Goal: Information Seeking & Learning: Learn about a topic

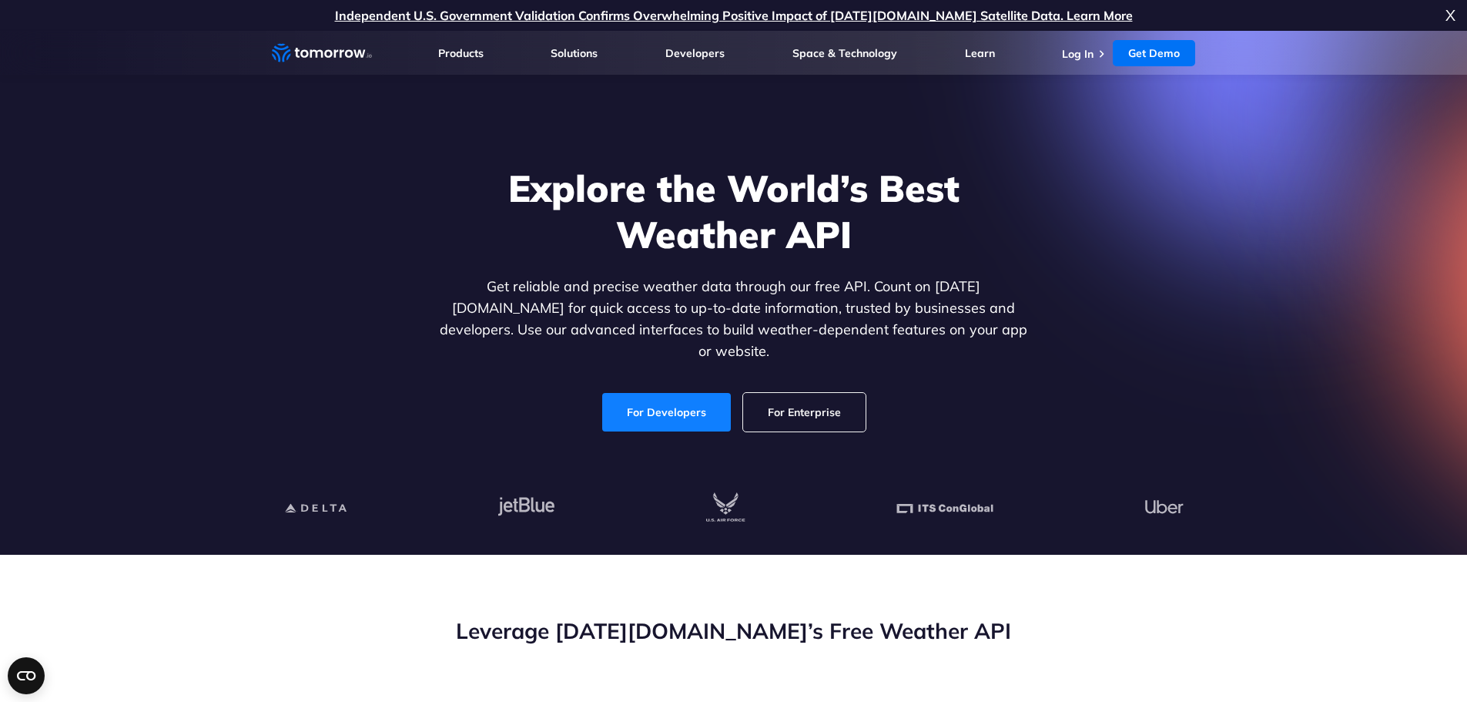
click at [644, 400] on link "For Developers" at bounding box center [666, 412] width 129 height 39
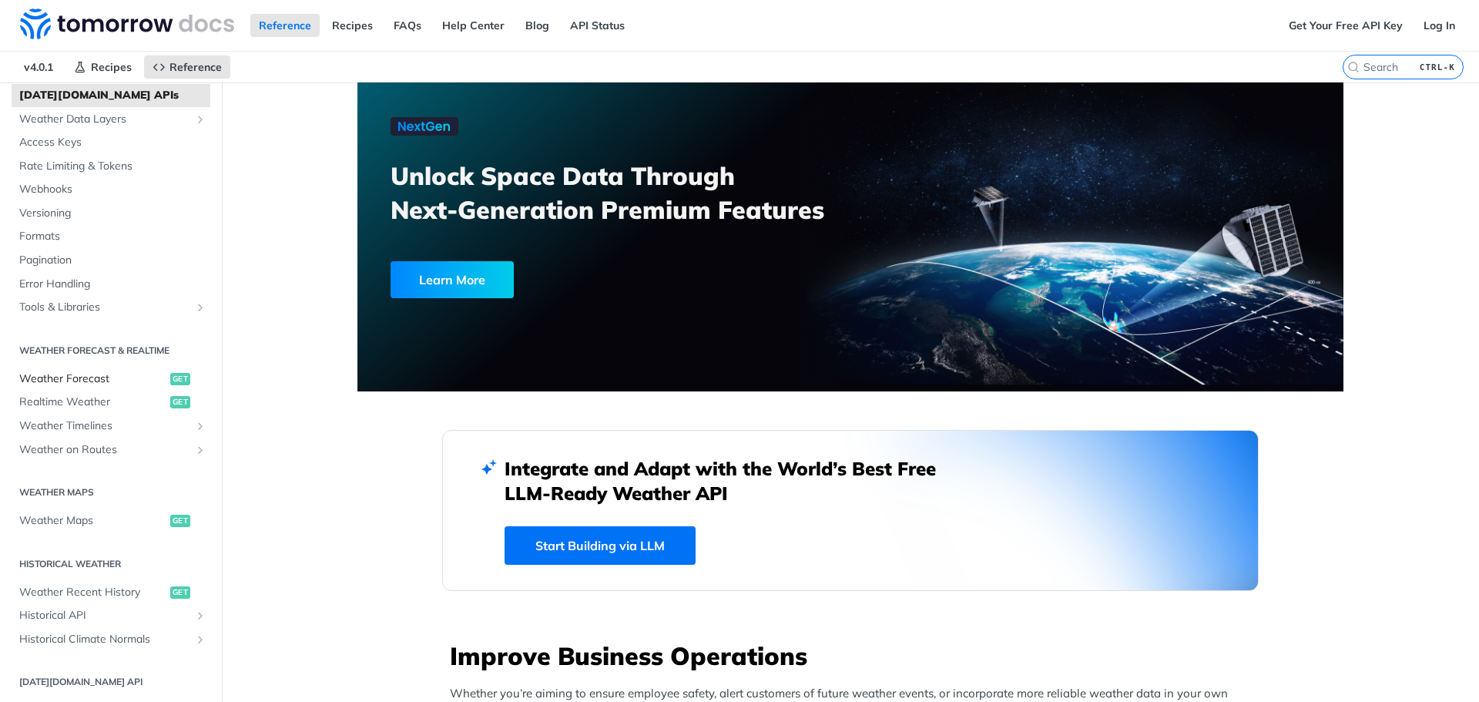
scroll to position [154, 0]
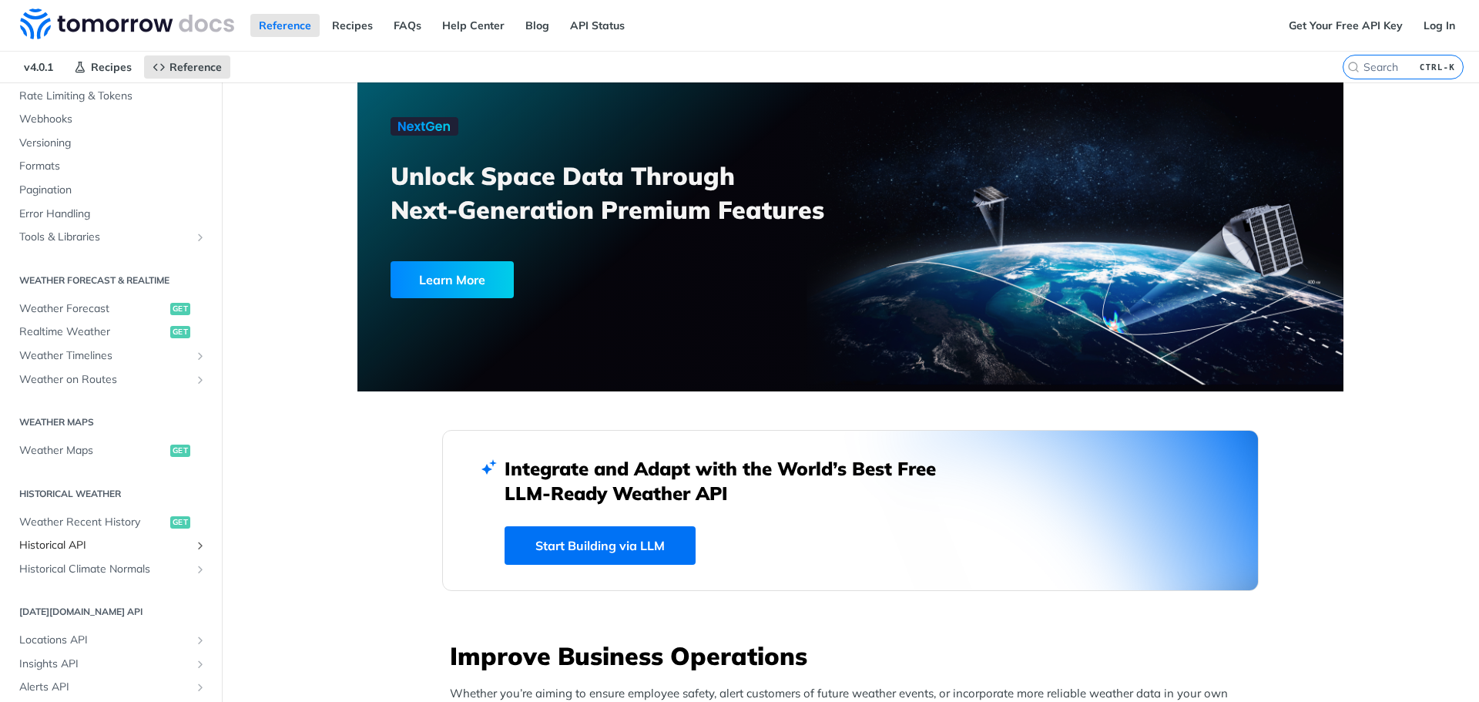
click at [76, 538] on span "Historical API" at bounding box center [104, 545] width 171 height 15
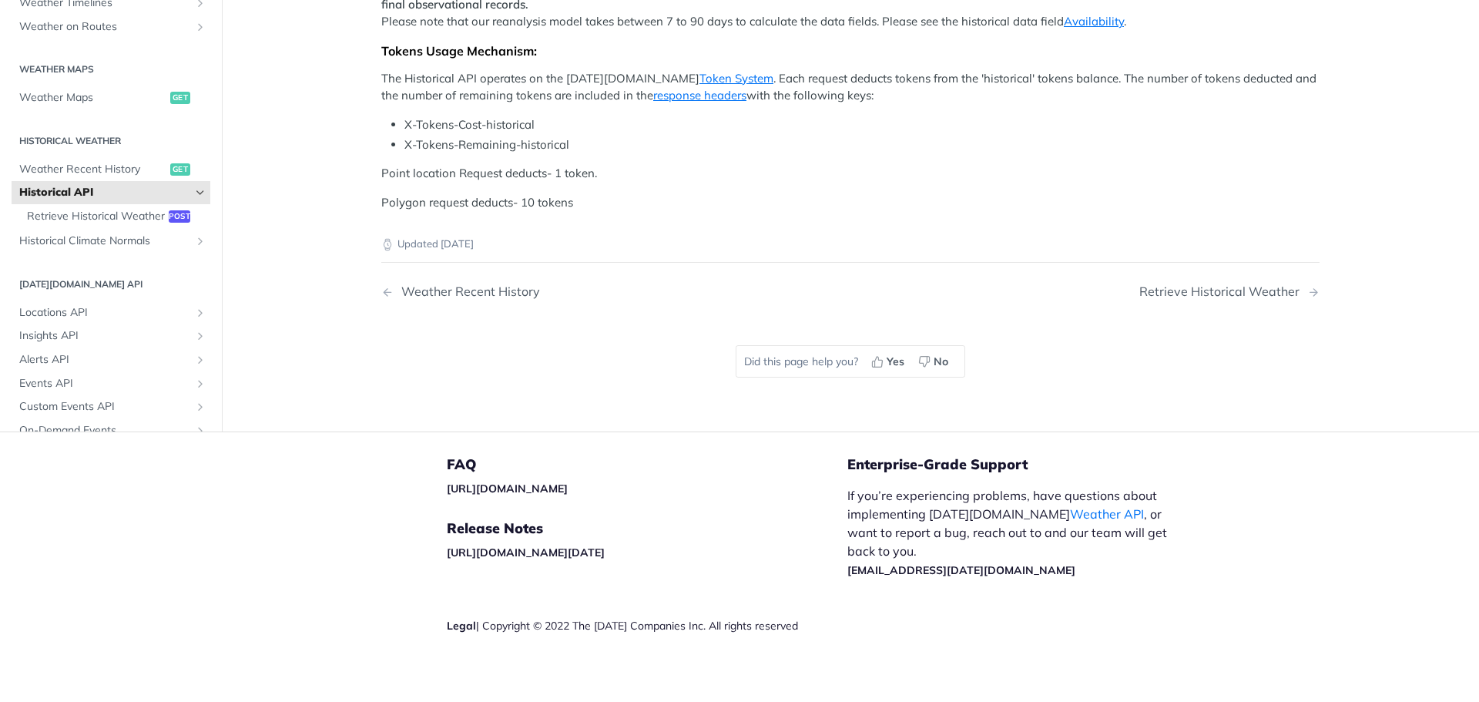
scroll to position [539, 0]
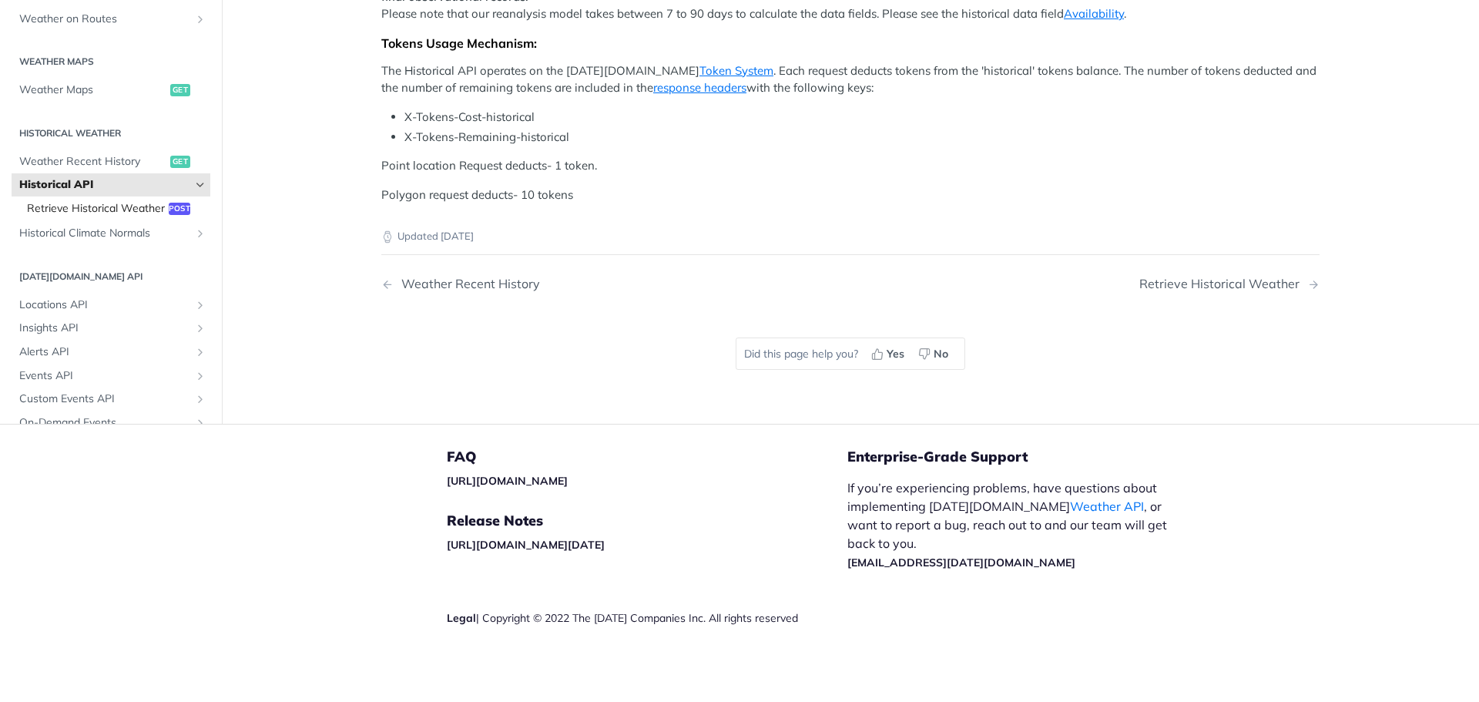
click at [95, 216] on span "Retrieve Historical Weather" at bounding box center [96, 208] width 138 height 15
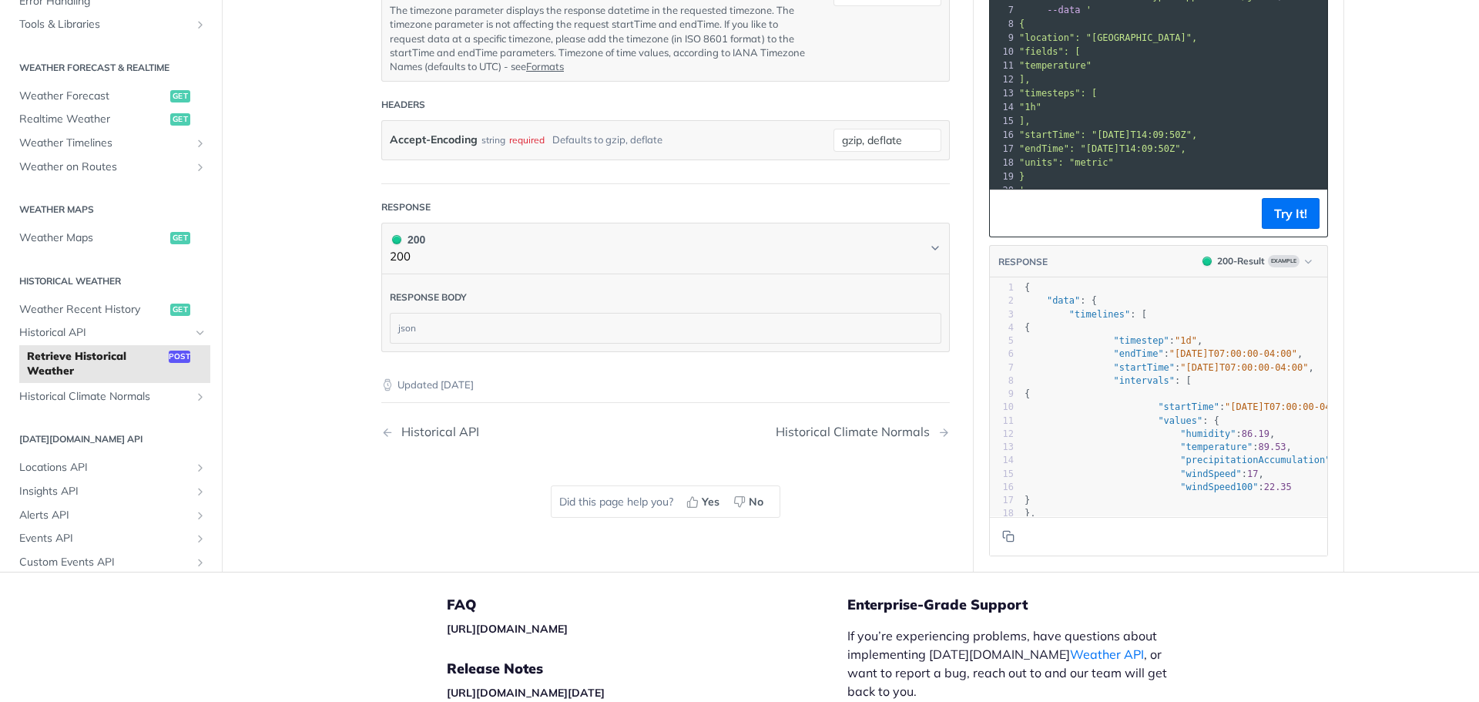
scroll to position [1001, 0]
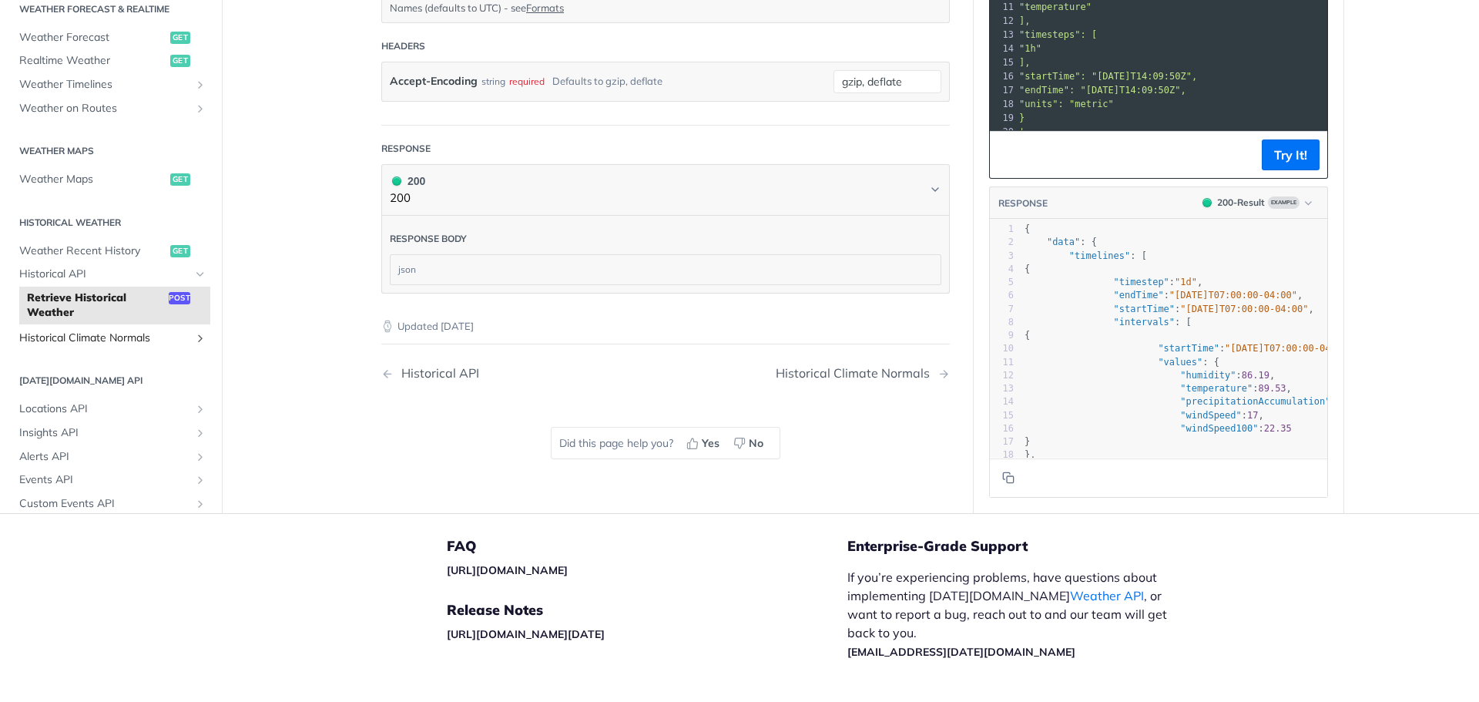
click at [114, 338] on span "Historical Climate Normals" at bounding box center [104, 337] width 171 height 15
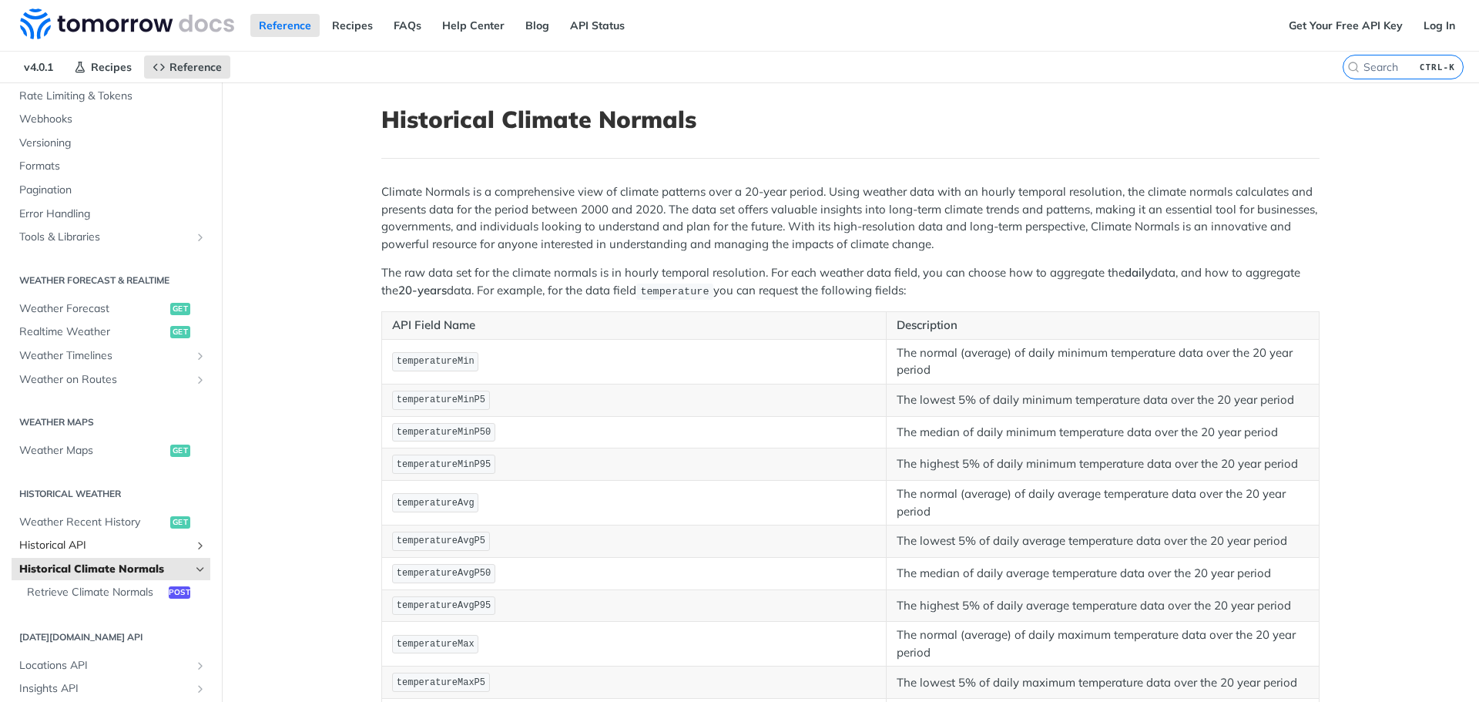
click at [98, 542] on span "Historical API" at bounding box center [104, 545] width 171 height 15
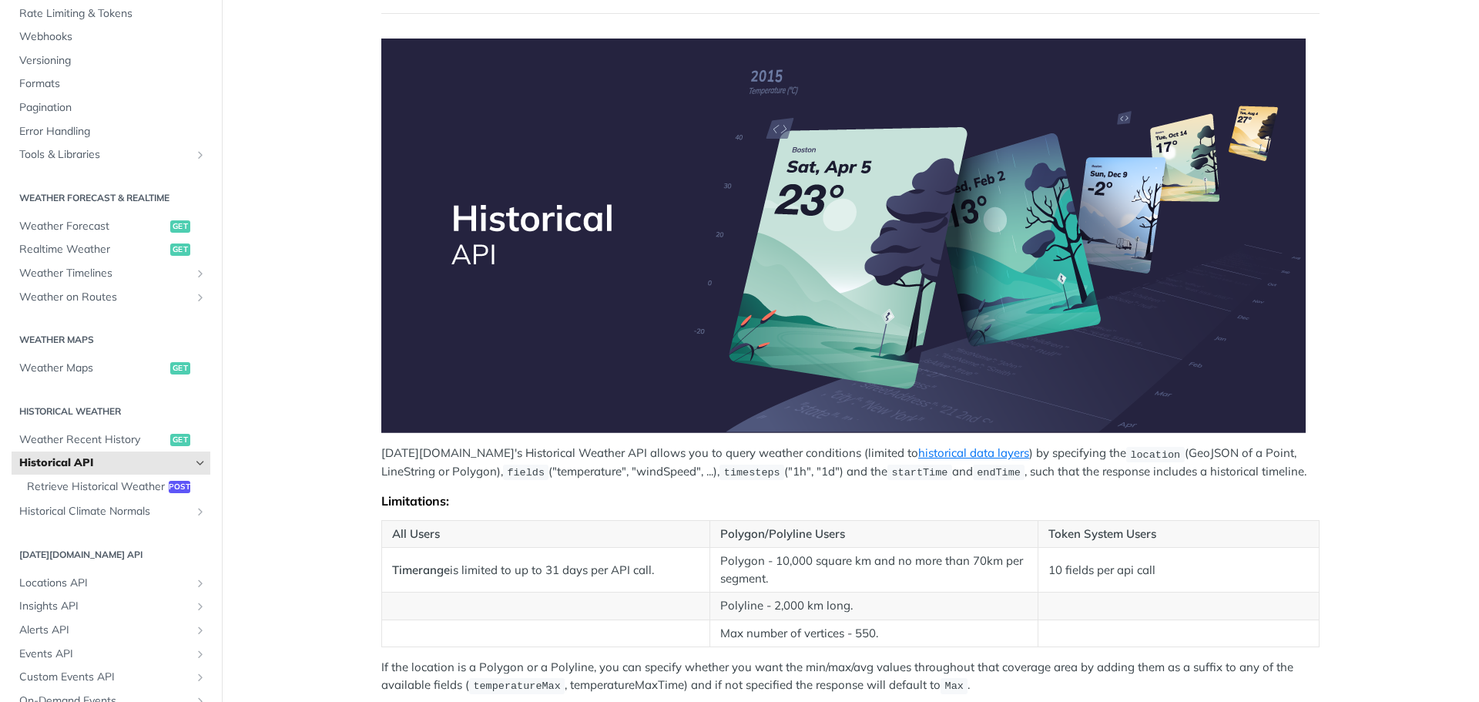
scroll to position [154, 0]
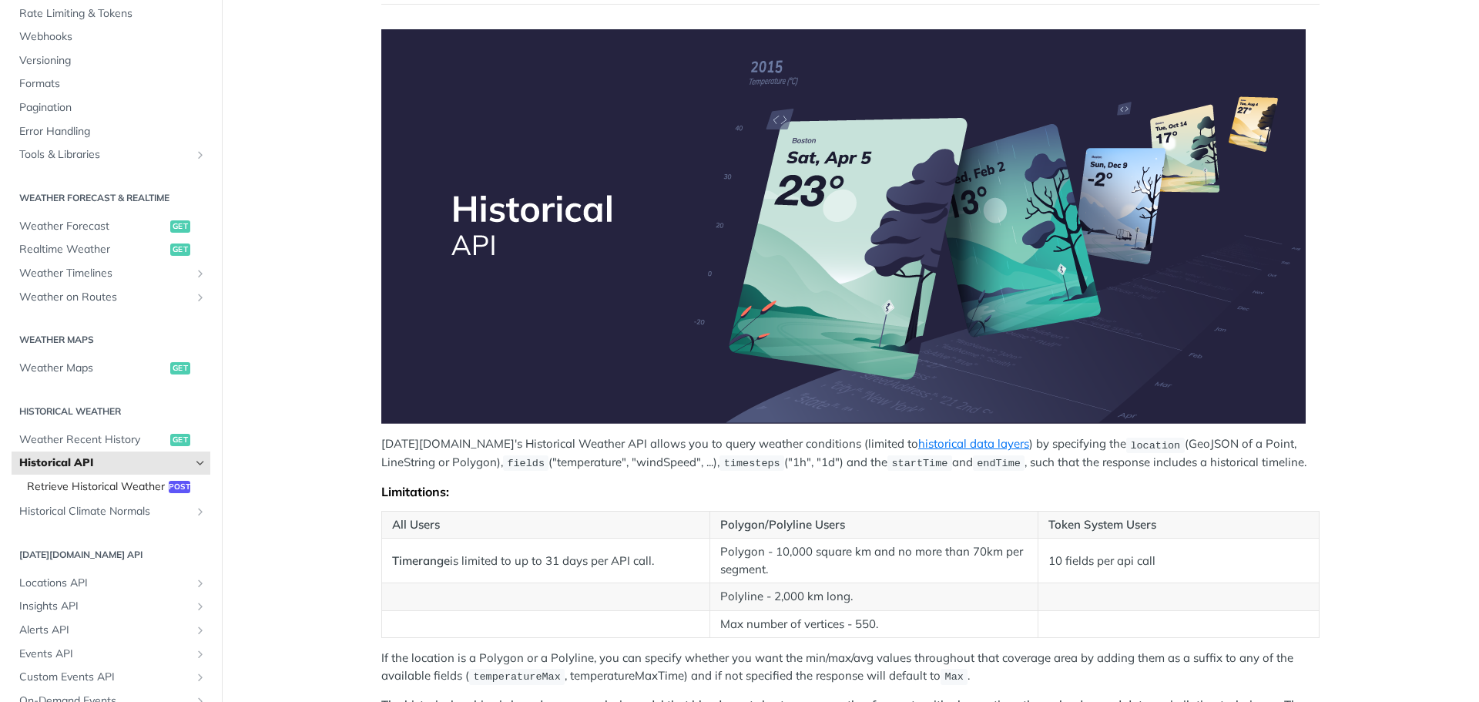
click at [79, 489] on span "Retrieve Historical Weather" at bounding box center [96, 486] width 138 height 15
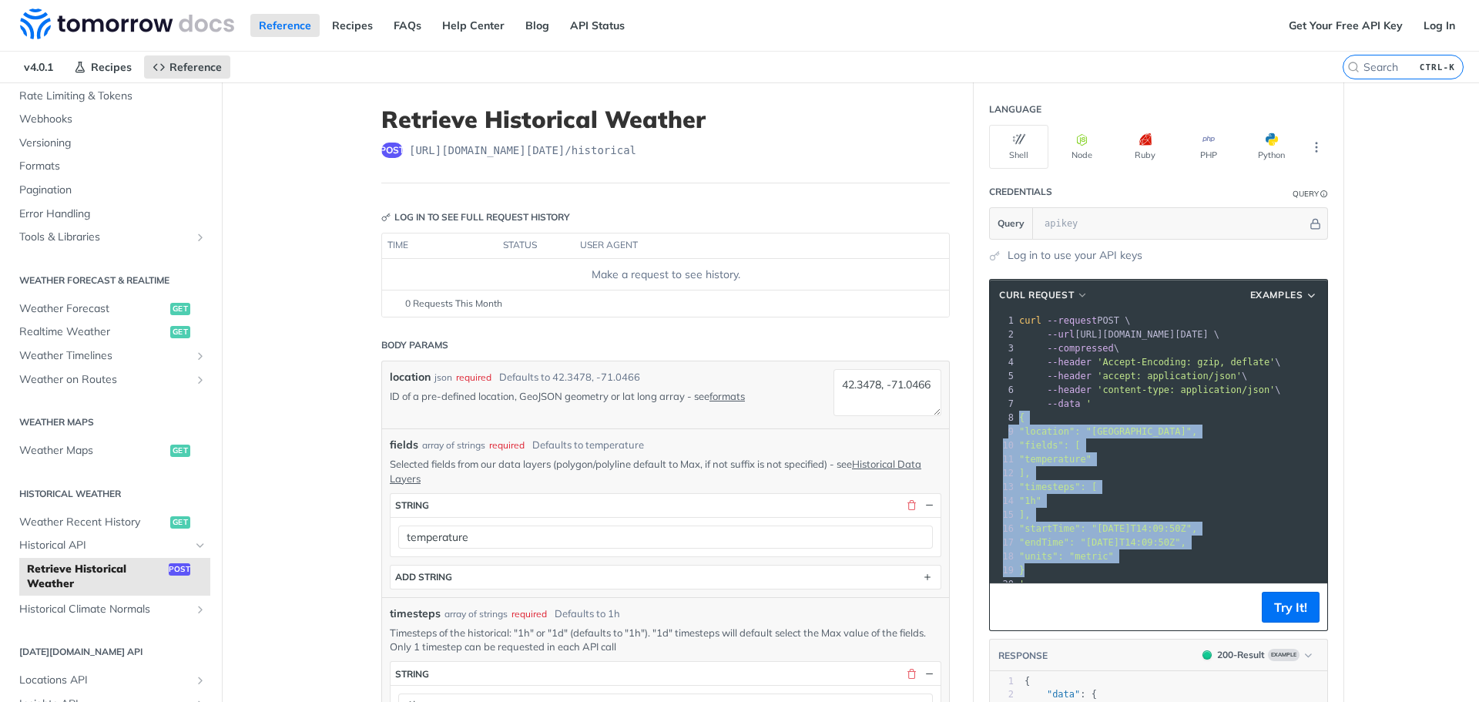
drag, startPoint x: 1033, startPoint y: 574, endPoint x: 1002, endPoint y: 414, distance: 163.1
click at [1016, 414] on div "1 curl --request POST \ 2 --url https://api.tomorrow.io/v4/historical \ 3 --com…" at bounding box center [1171, 451] width 311 height 277
copy div "{ 9 "location": "42.3478, -71.0466", 10 "fields": [ 11 "temperature" 12 ], 13 "…"
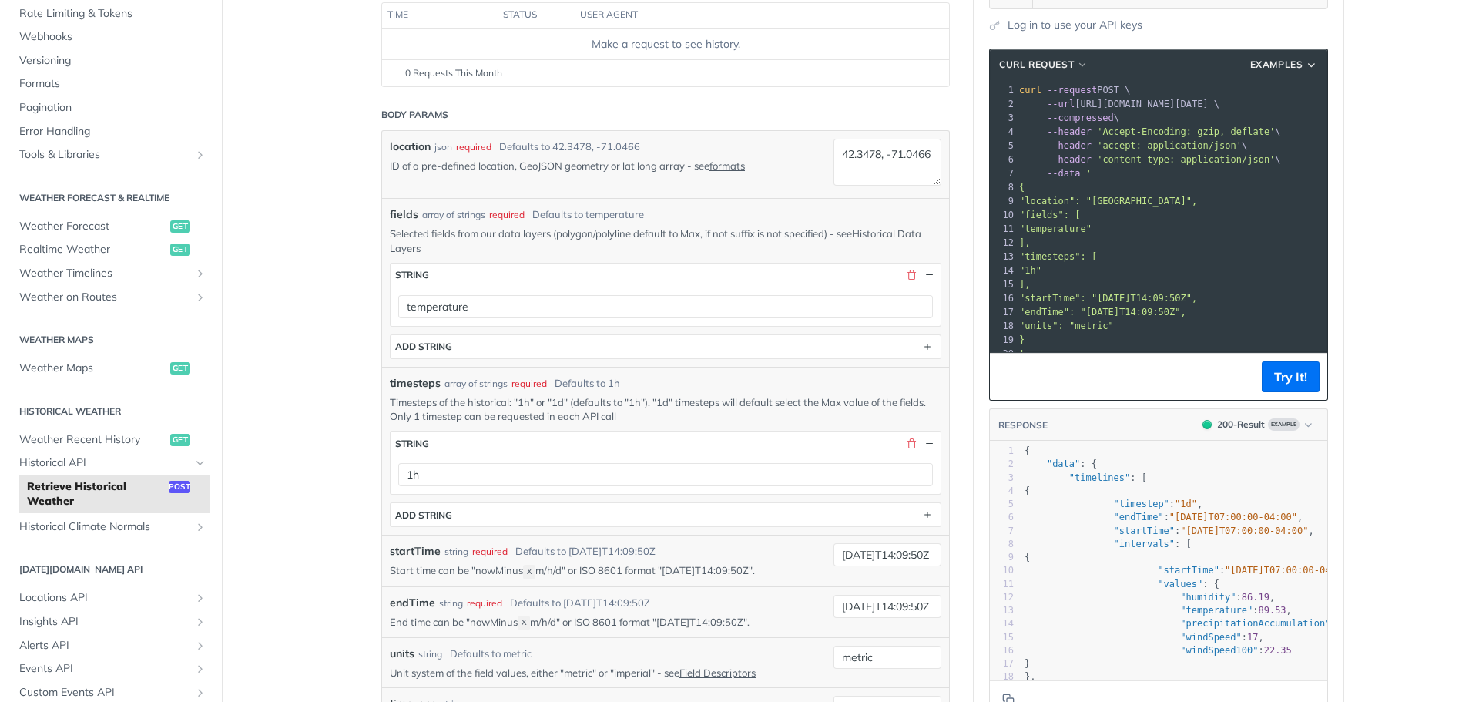
scroll to position [231, 0]
click at [1285, 367] on button "Try It!" at bounding box center [1290, 375] width 58 height 31
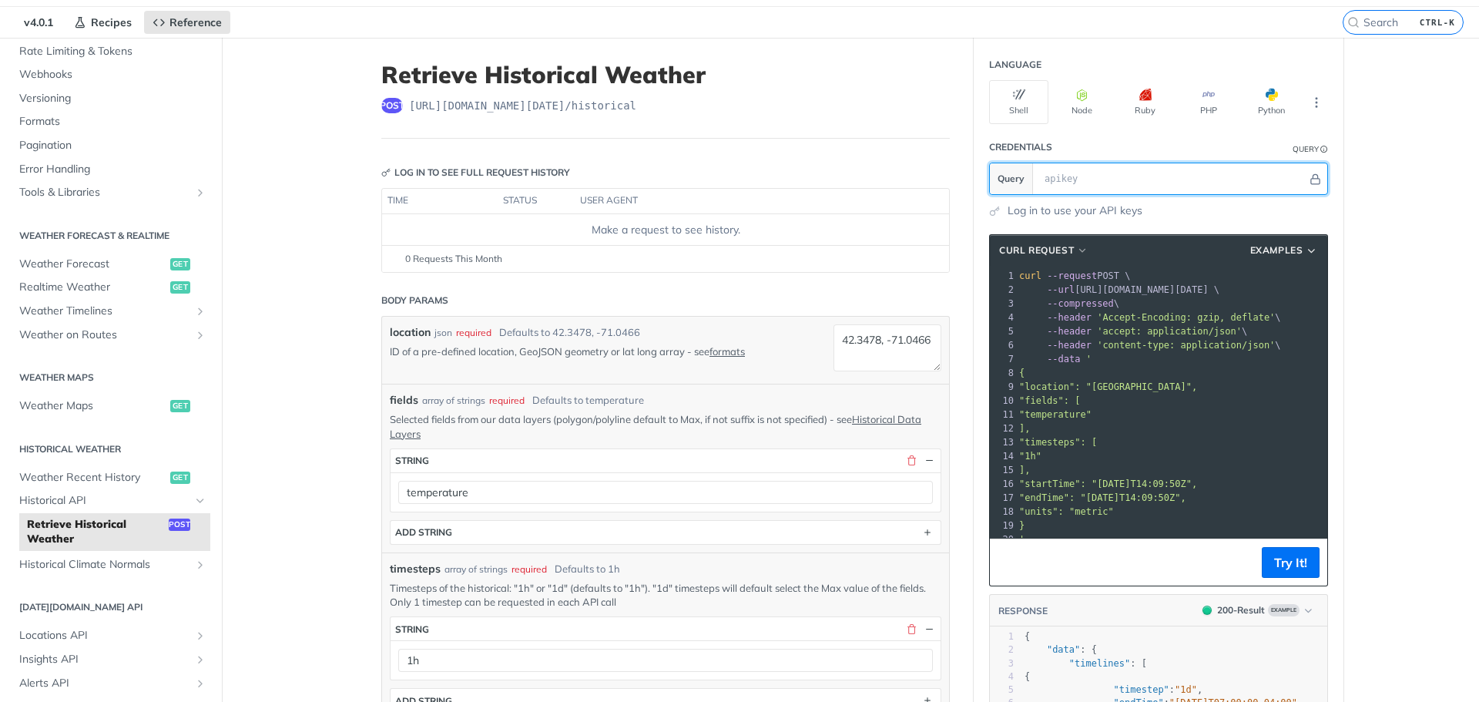
scroll to position [0, 0]
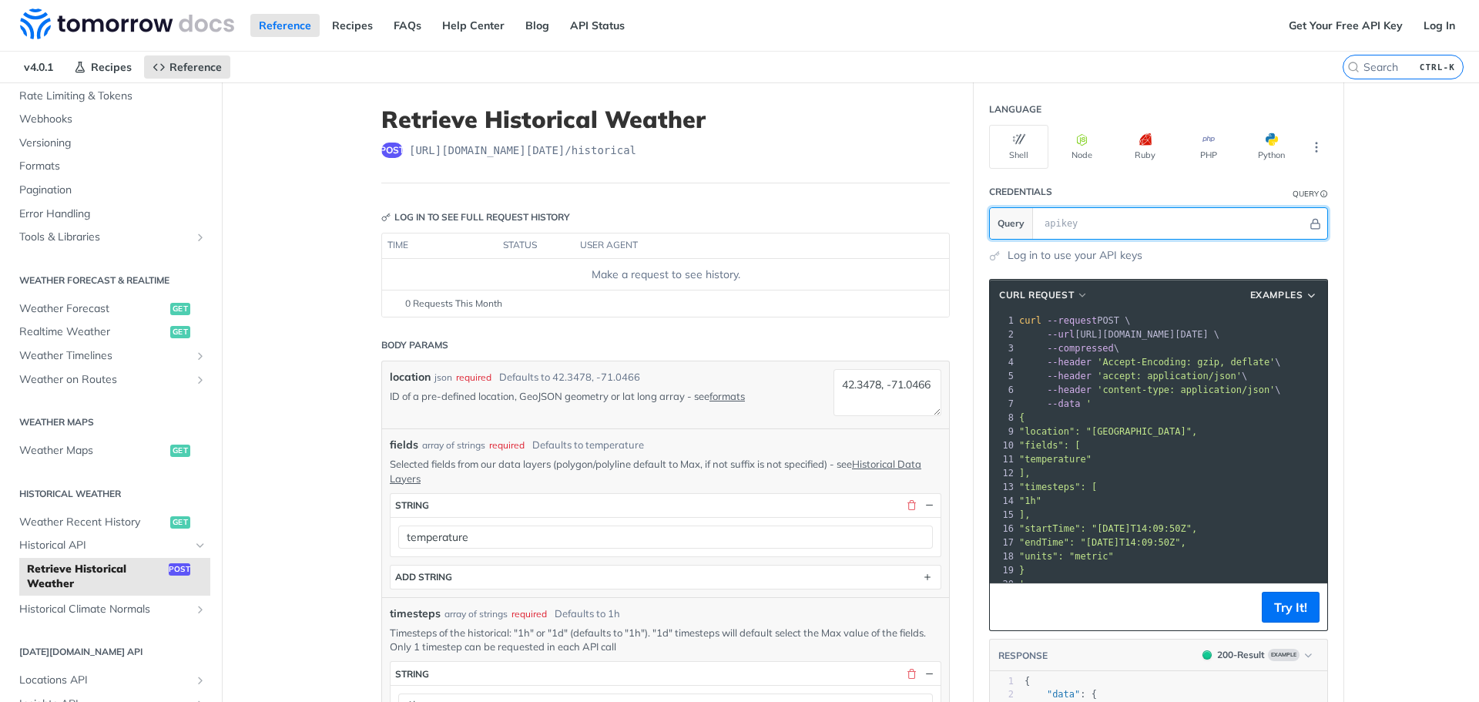
click at [1090, 216] on input "text" at bounding box center [1172, 223] width 270 height 31
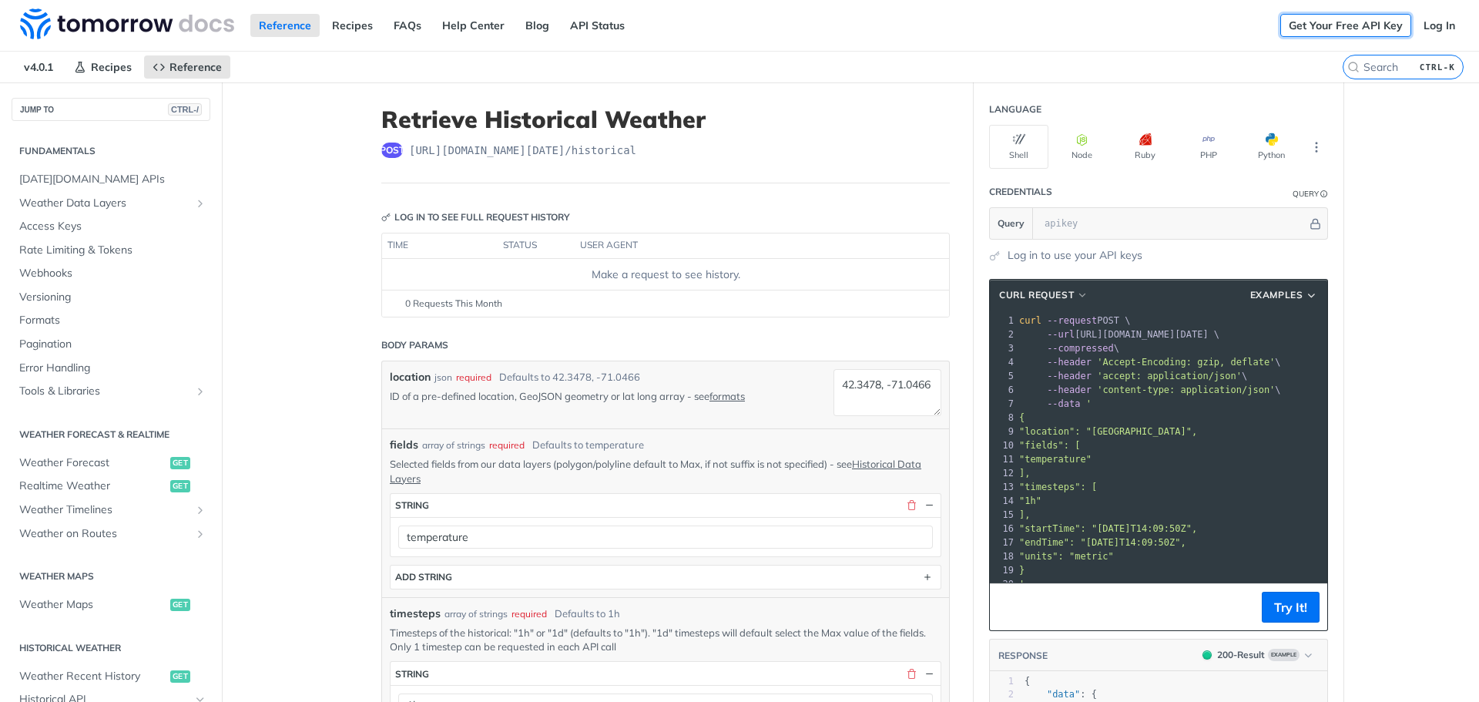
click at [1365, 25] on link "Get Your Free API Key" at bounding box center [1345, 25] width 131 height 23
click at [1417, 31] on link "Log In" at bounding box center [1439, 25] width 49 height 23
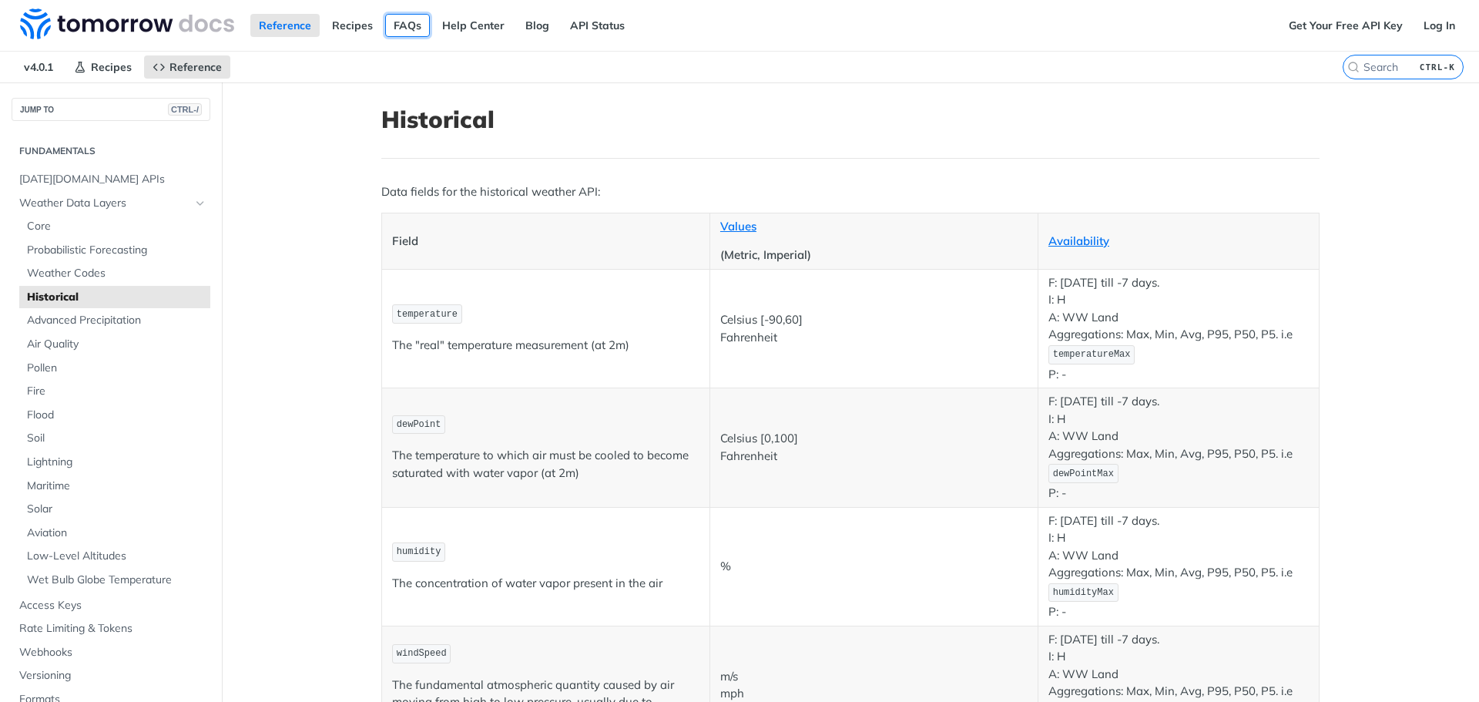
click at [404, 25] on link "FAQs" at bounding box center [407, 25] width 45 height 23
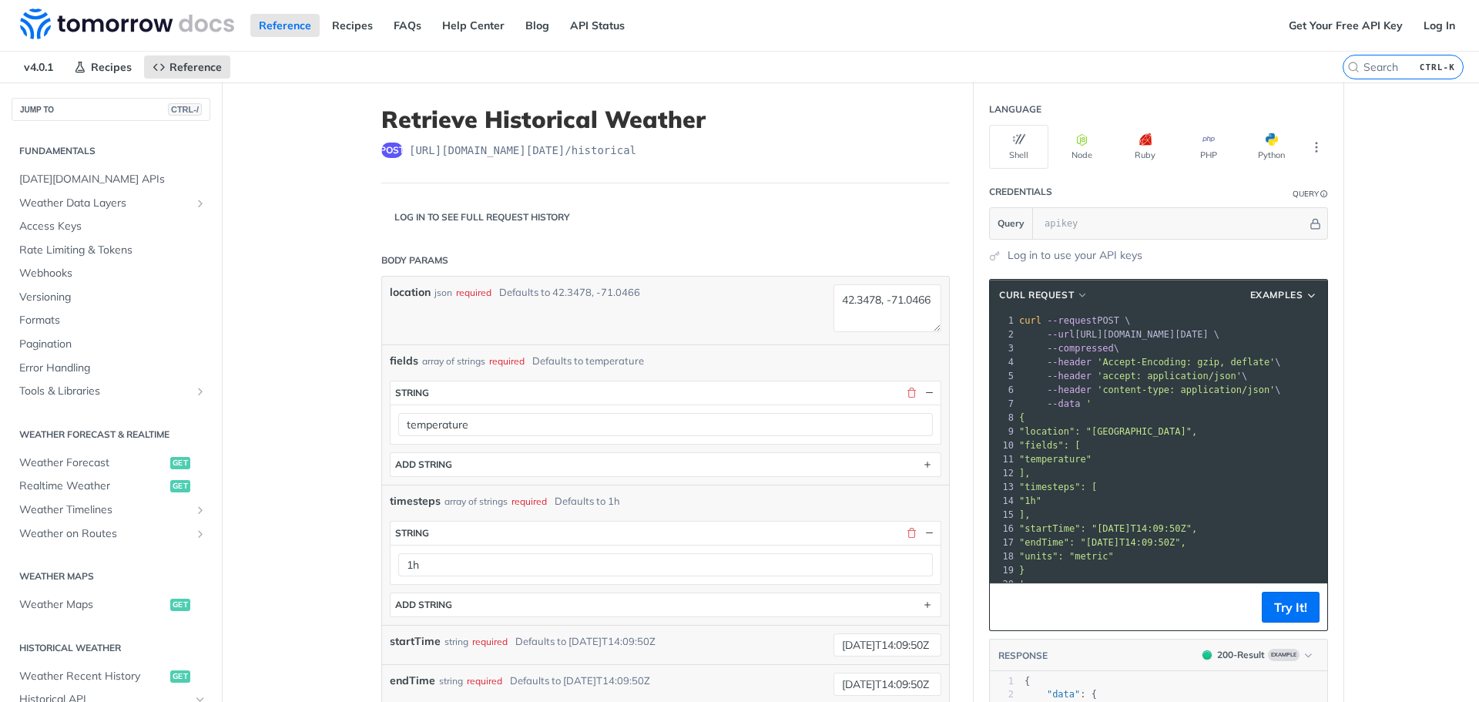
scroll to position [322, 0]
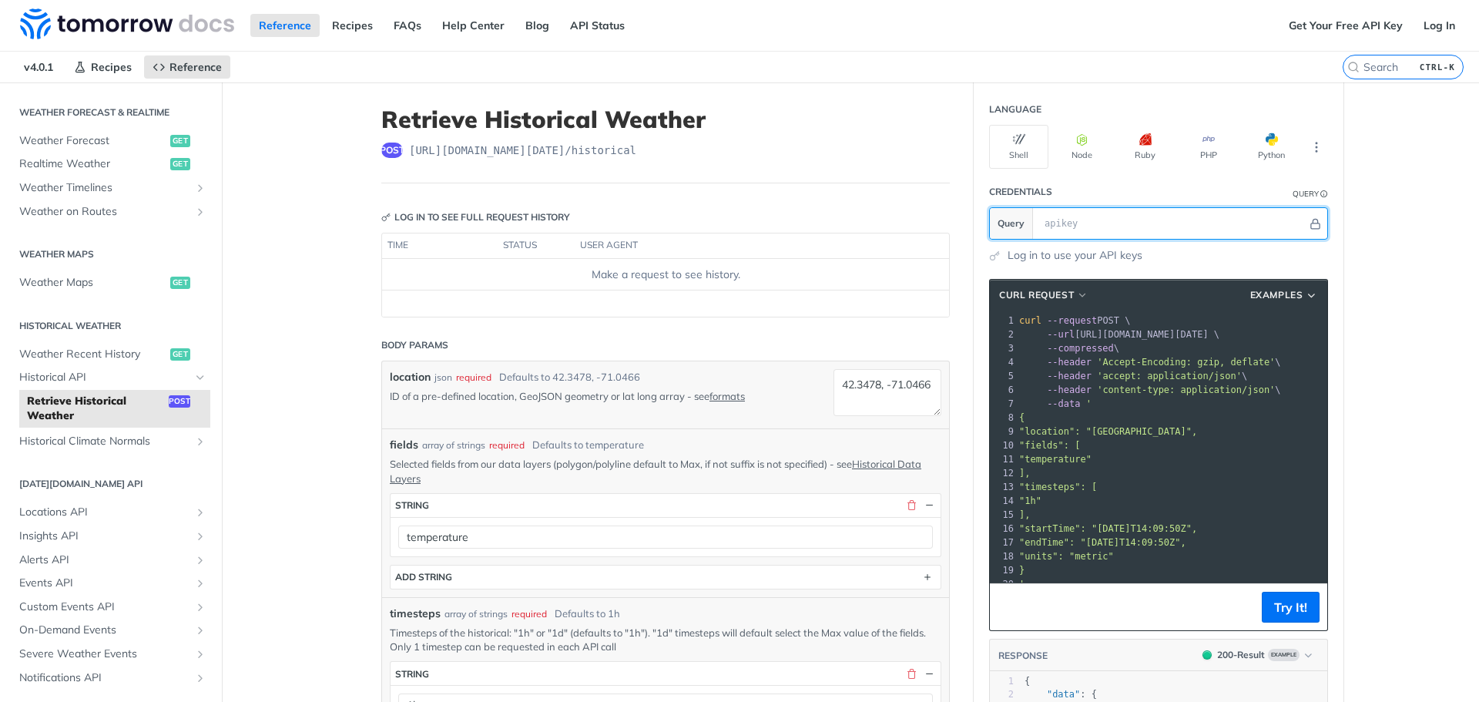
click at [1108, 228] on input "text" at bounding box center [1172, 223] width 270 height 31
paste input "68c04a3874a6b9980b2af123"
type input "68c04a3874a6b9980b2af123"
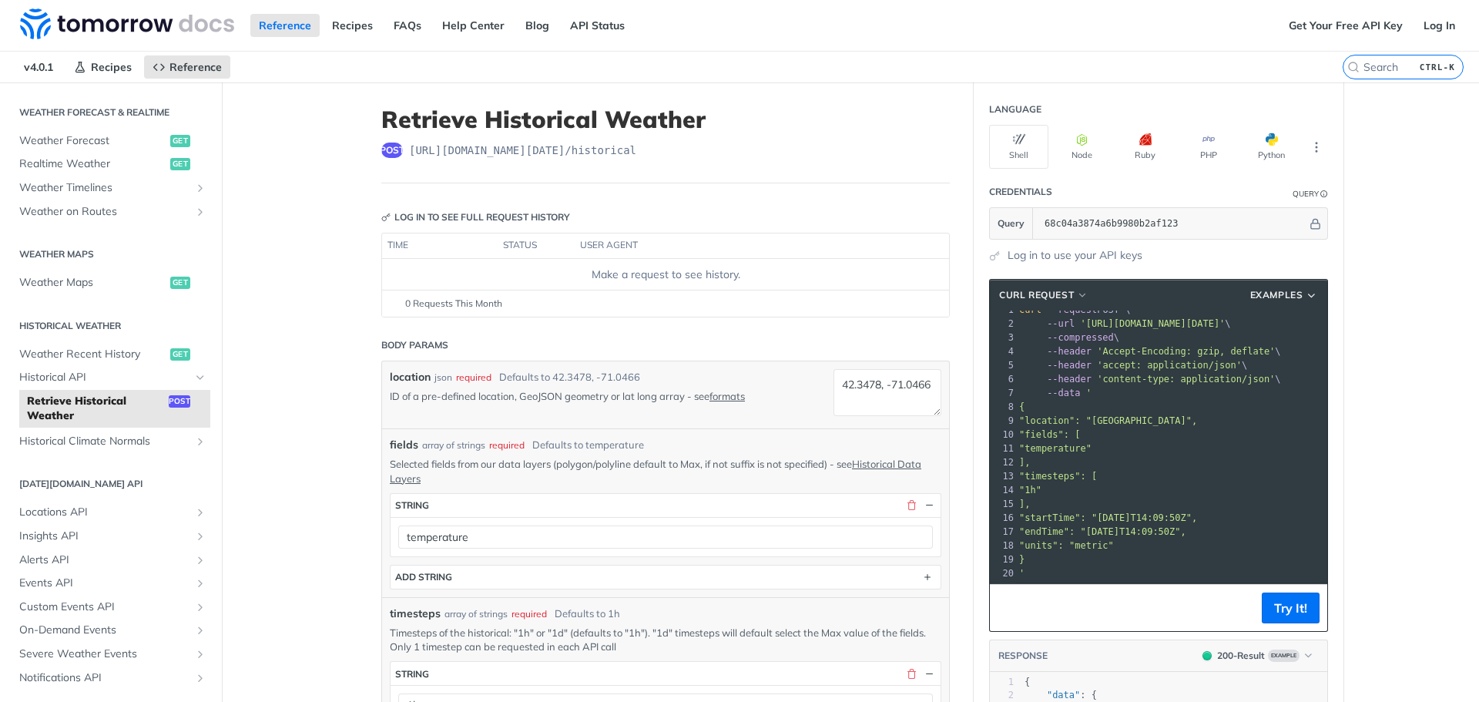
scroll to position [1, 0]
click at [80, 378] on span "Historical API" at bounding box center [104, 377] width 171 height 15
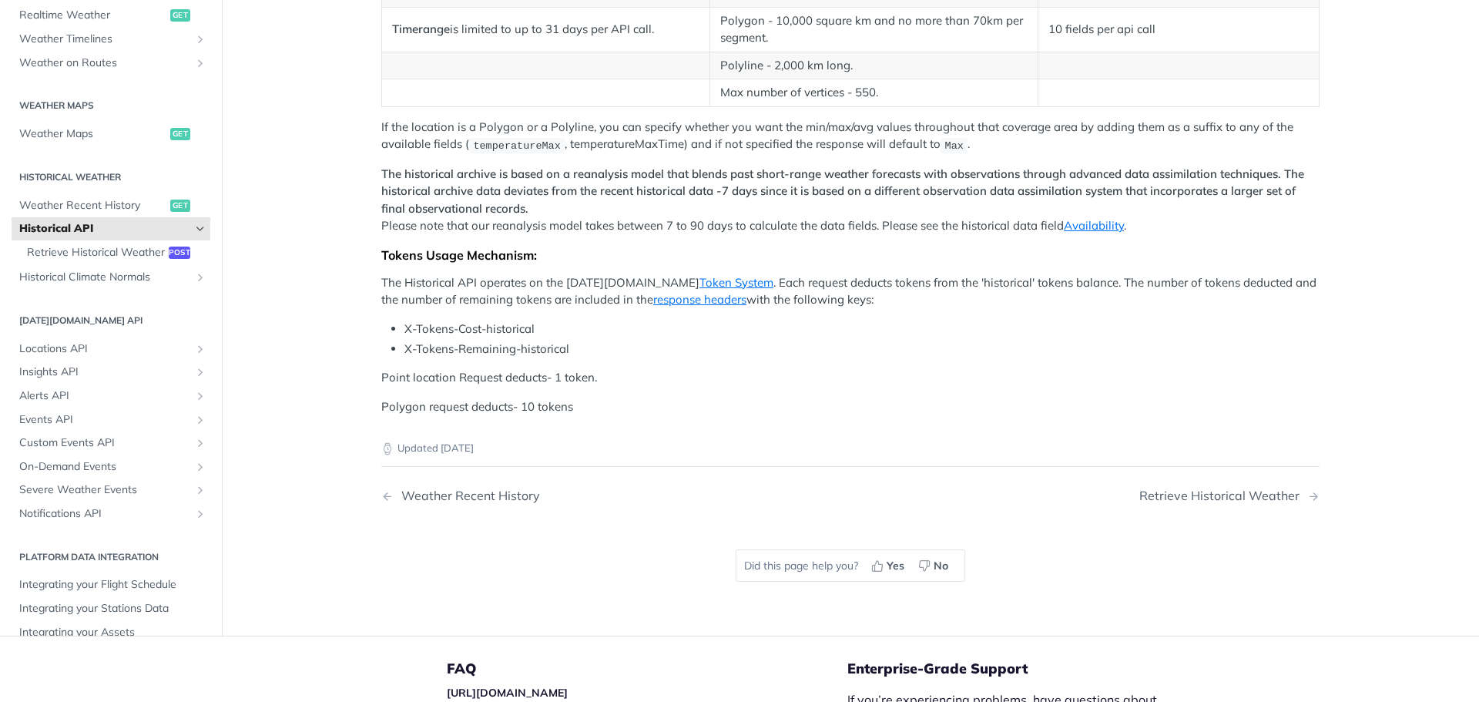
scroll to position [616, 0]
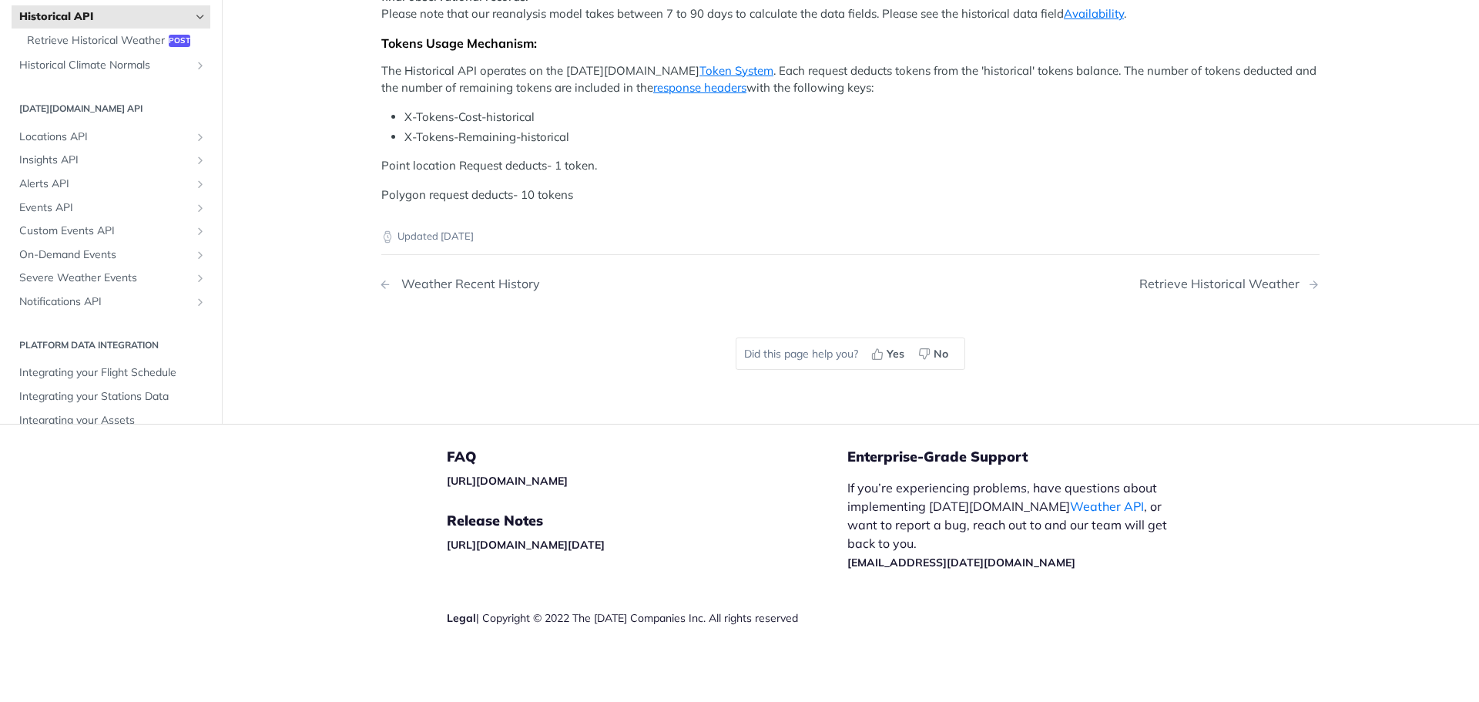
click at [427, 291] on div "Weather Recent History" at bounding box center [467, 283] width 146 height 15
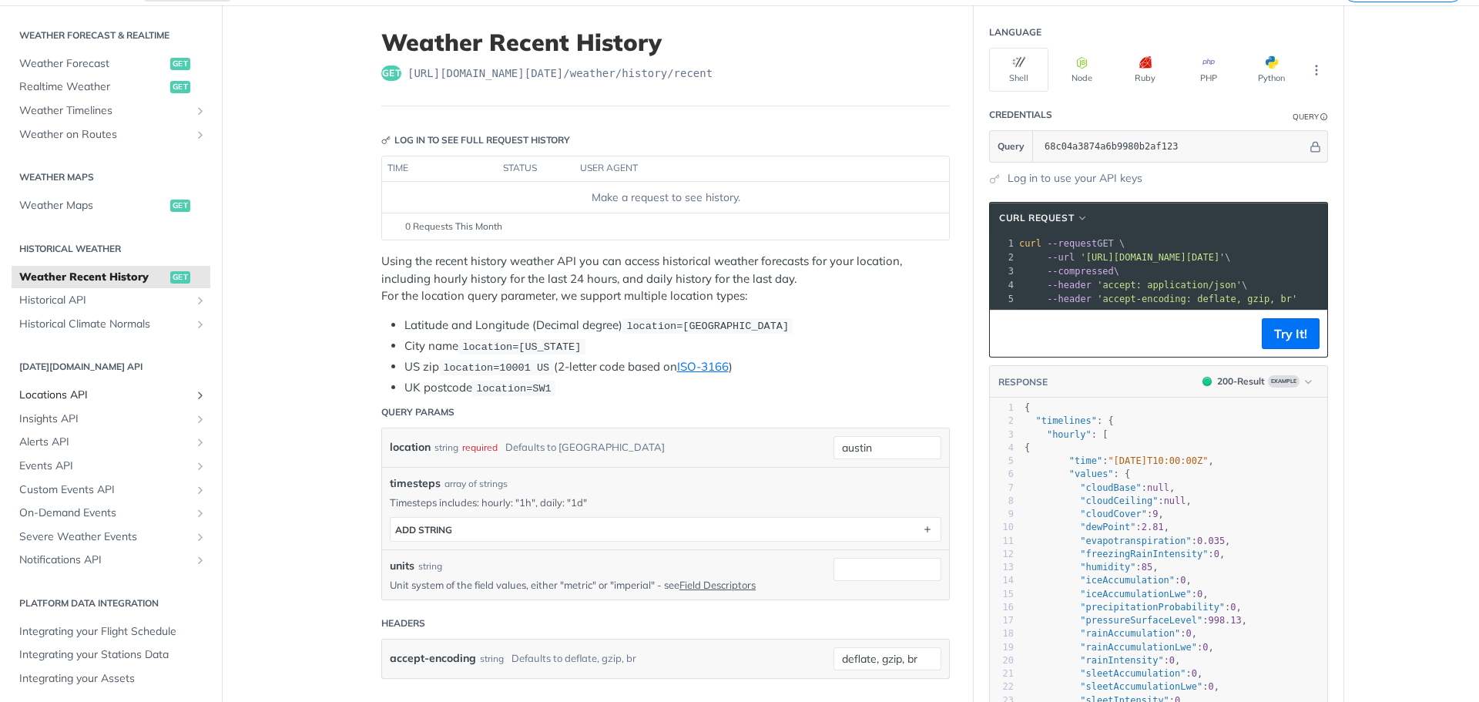
drag, startPoint x: 805, startPoint y: 243, endPoint x: 87, endPoint y: 390, distance: 733.4
click at [89, 390] on span "Locations API" at bounding box center [104, 394] width 171 height 15
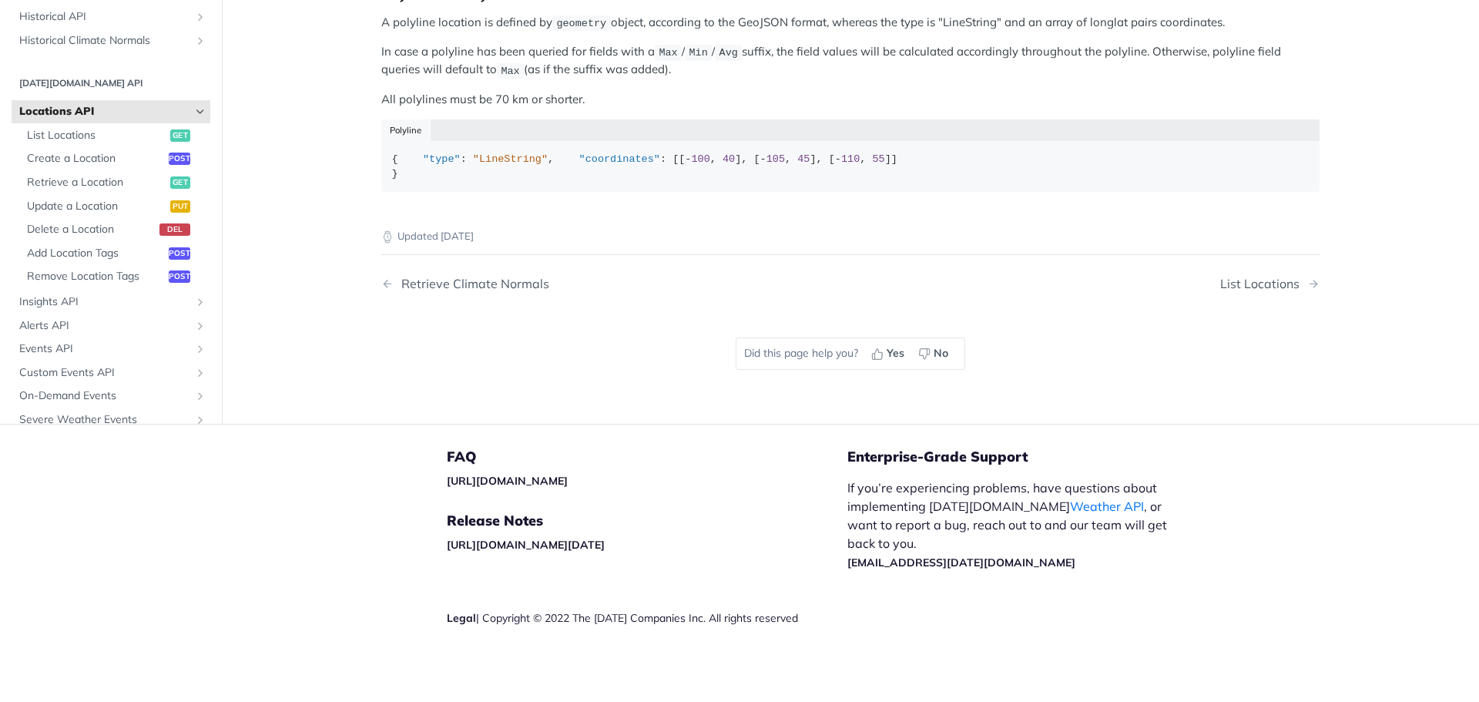
scroll to position [462, 0]
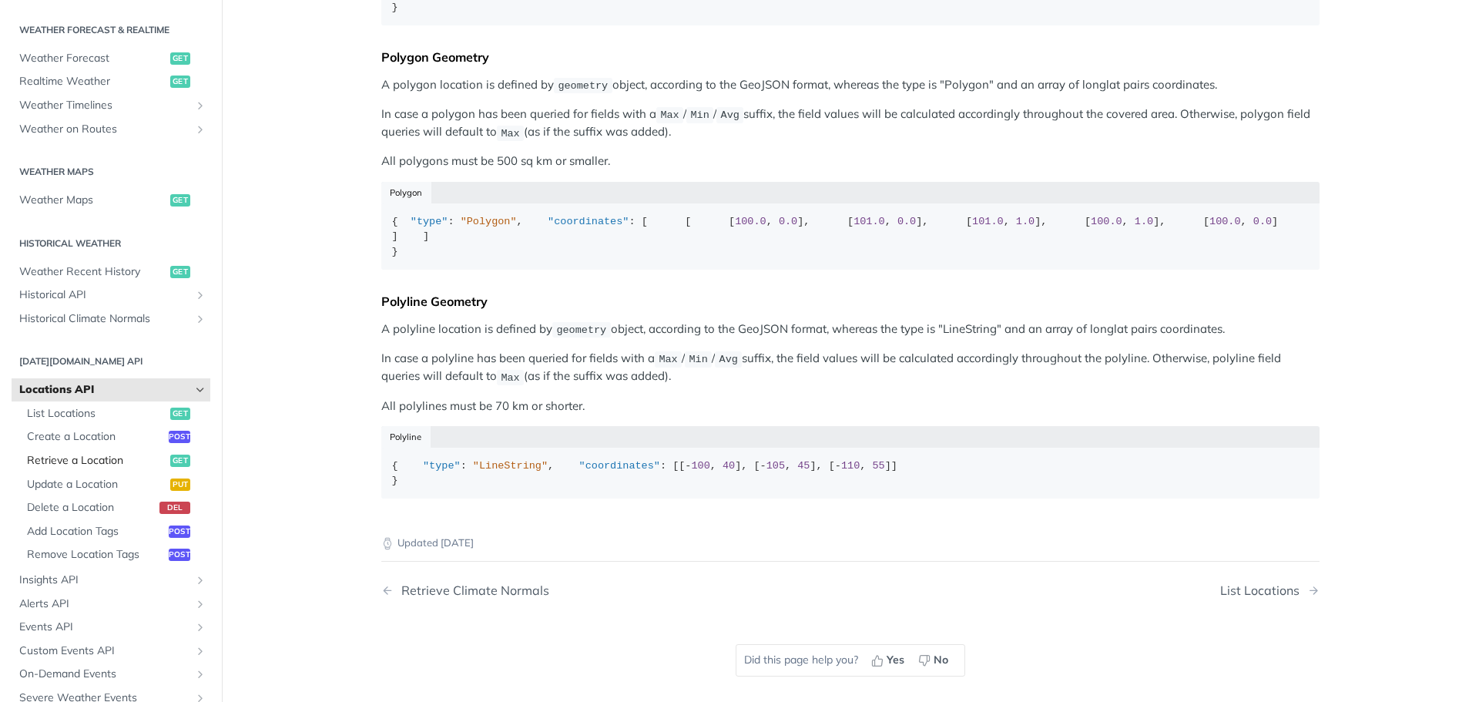
click at [72, 458] on span "Retrieve a Location" at bounding box center [96, 460] width 139 height 15
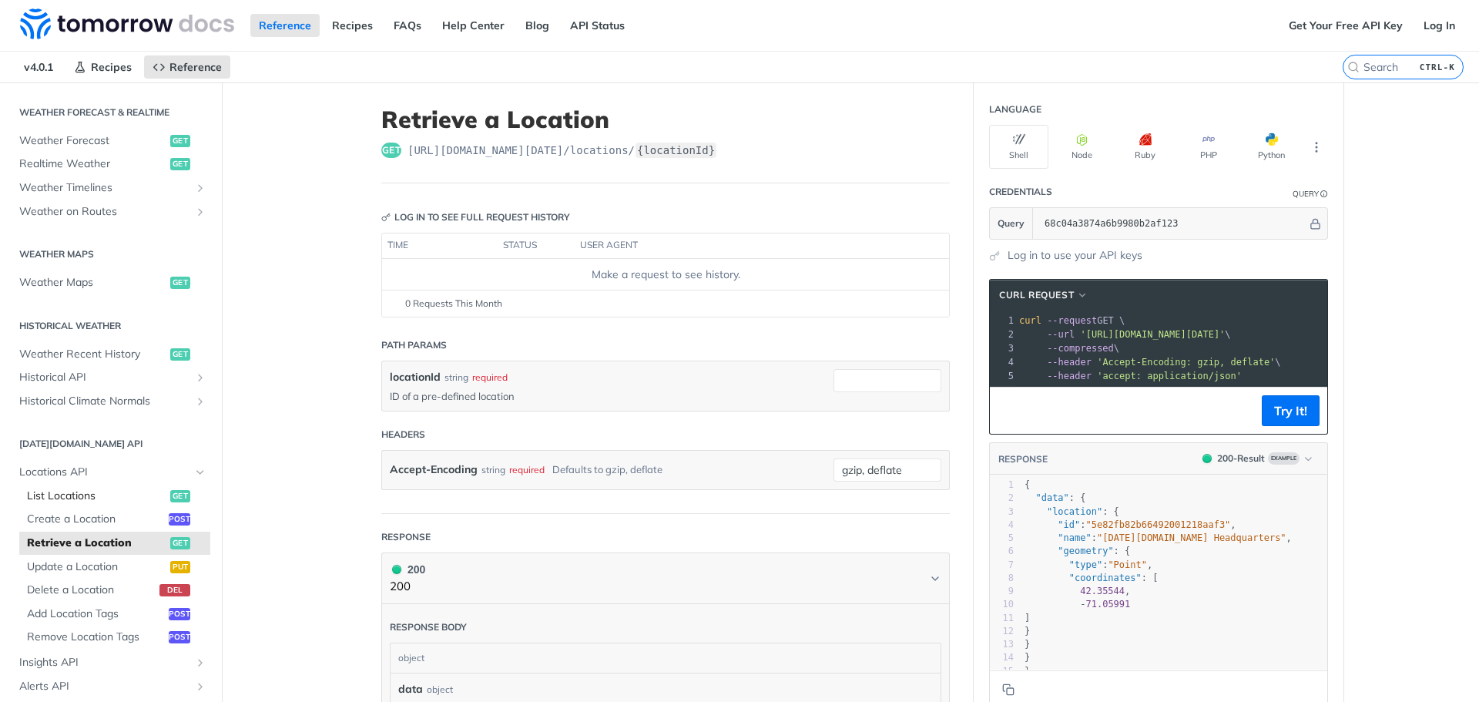
click at [62, 502] on span "List Locations" at bounding box center [96, 495] width 139 height 15
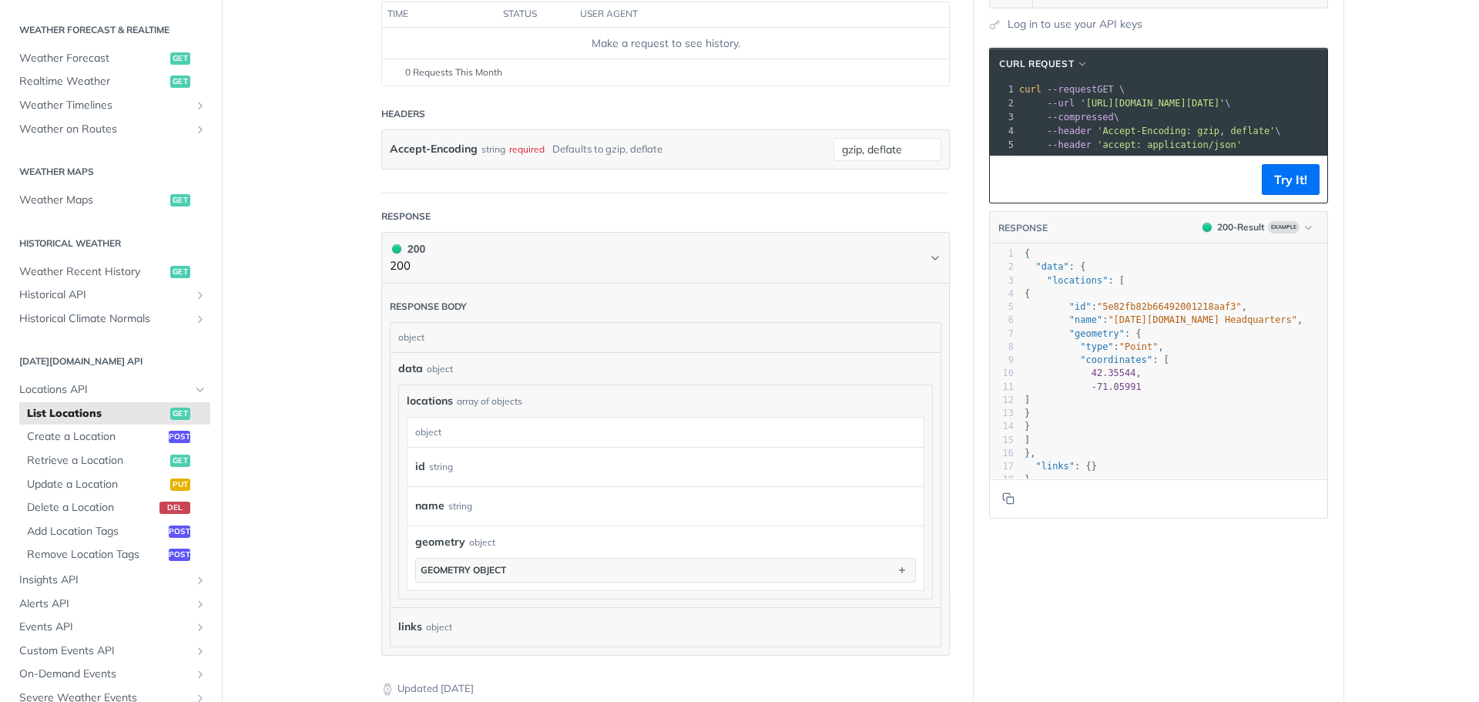
scroll to position [0, 112]
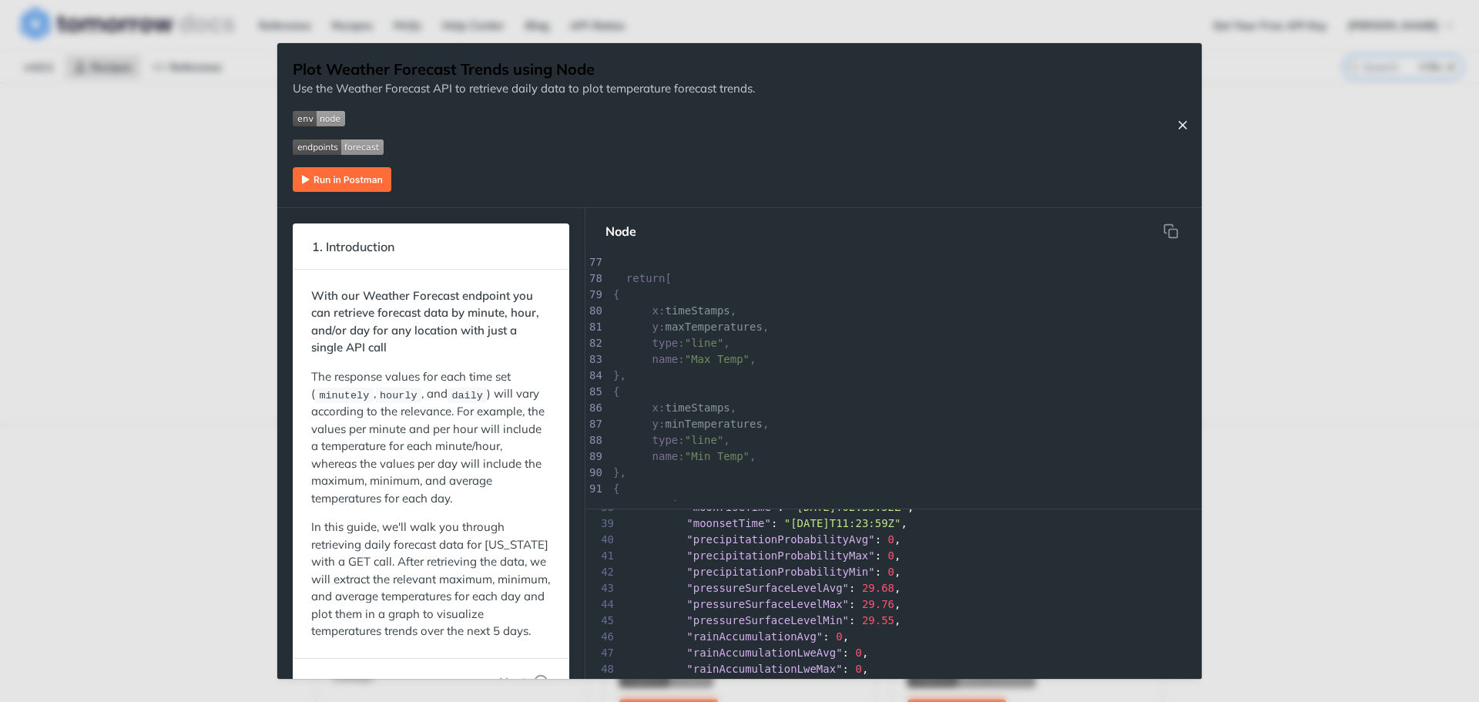
click at [1177, 123] on icon "Close Recipe" at bounding box center [1182, 125] width 14 height 14
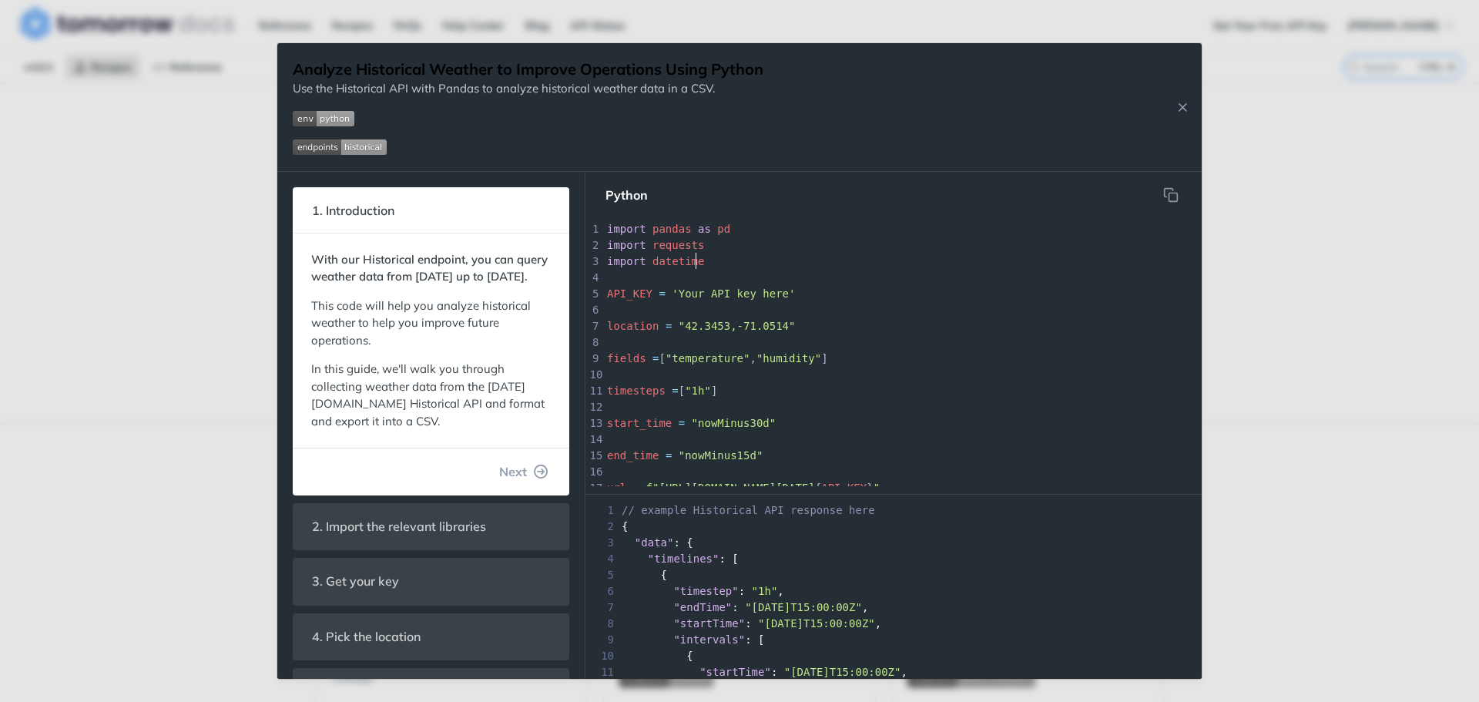
scroll to position [5, 0]
click at [886, 265] on pre "import datetime" at bounding box center [1099, 261] width 990 height 16
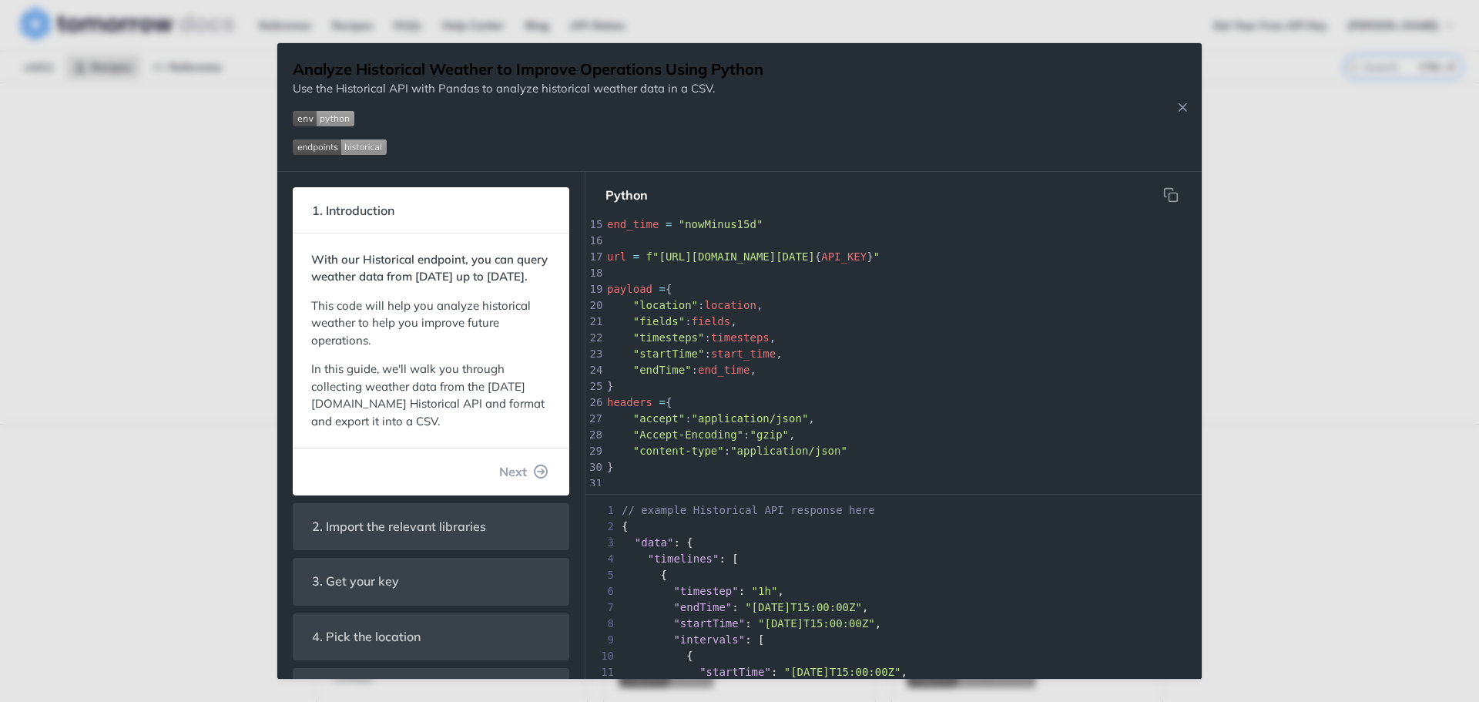
scroll to position [0, 0]
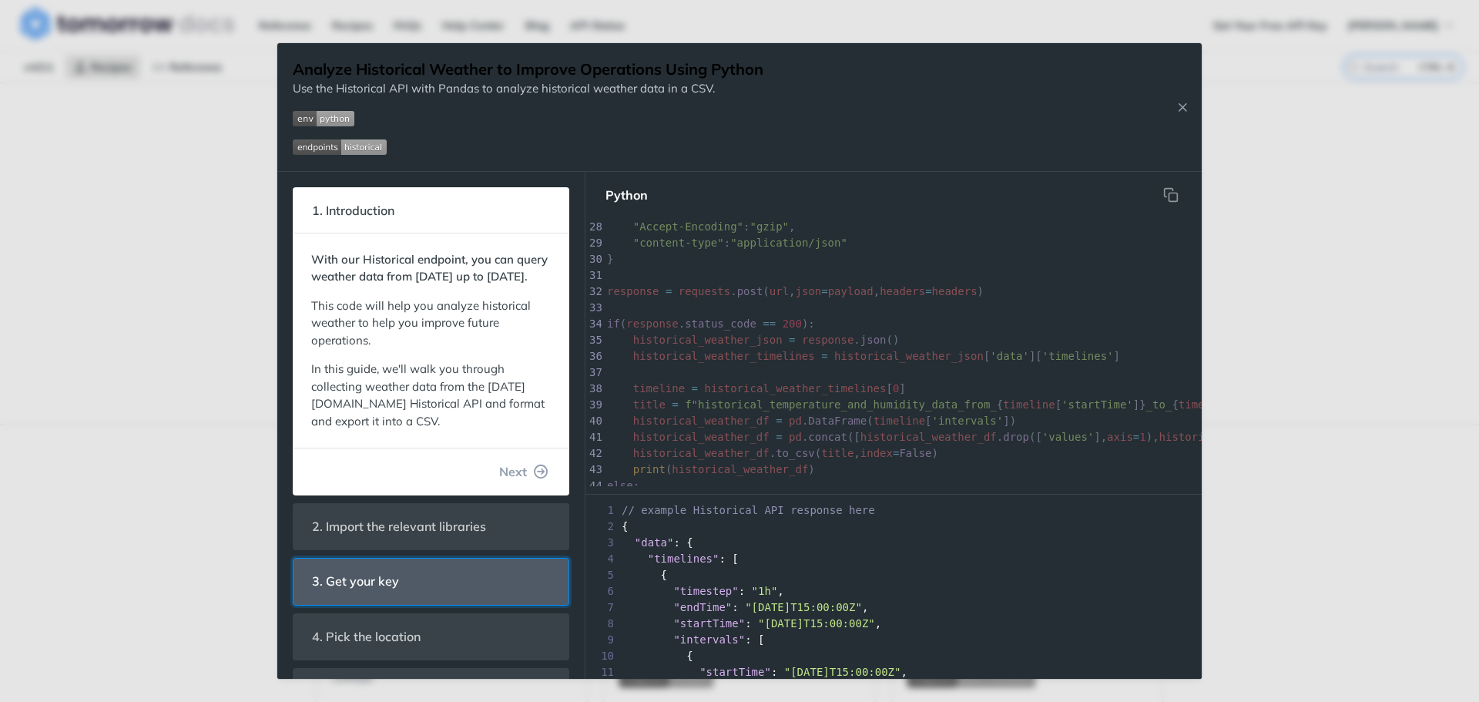
click at [390, 596] on span "3. Get your key" at bounding box center [355, 581] width 109 height 30
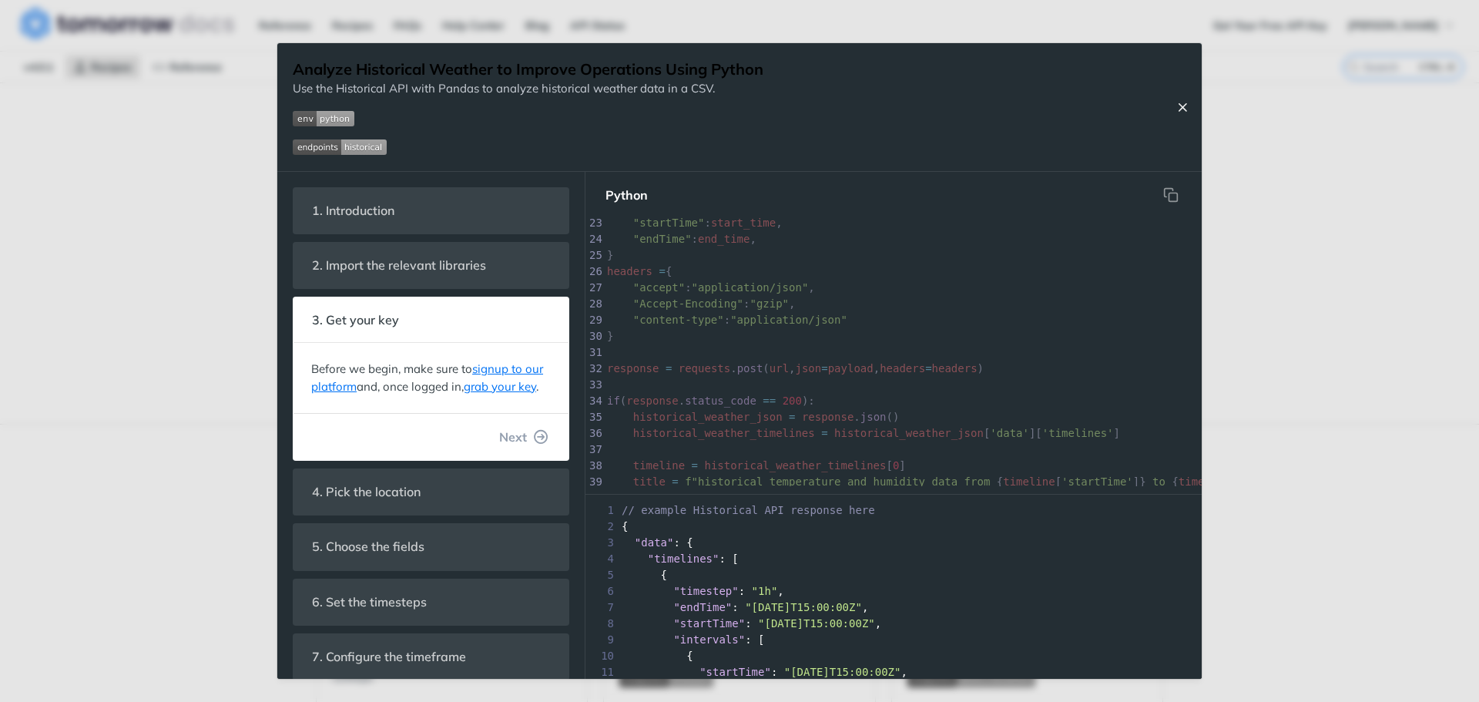
click at [1178, 104] on icon "Close Recipe" at bounding box center [1182, 107] width 14 height 14
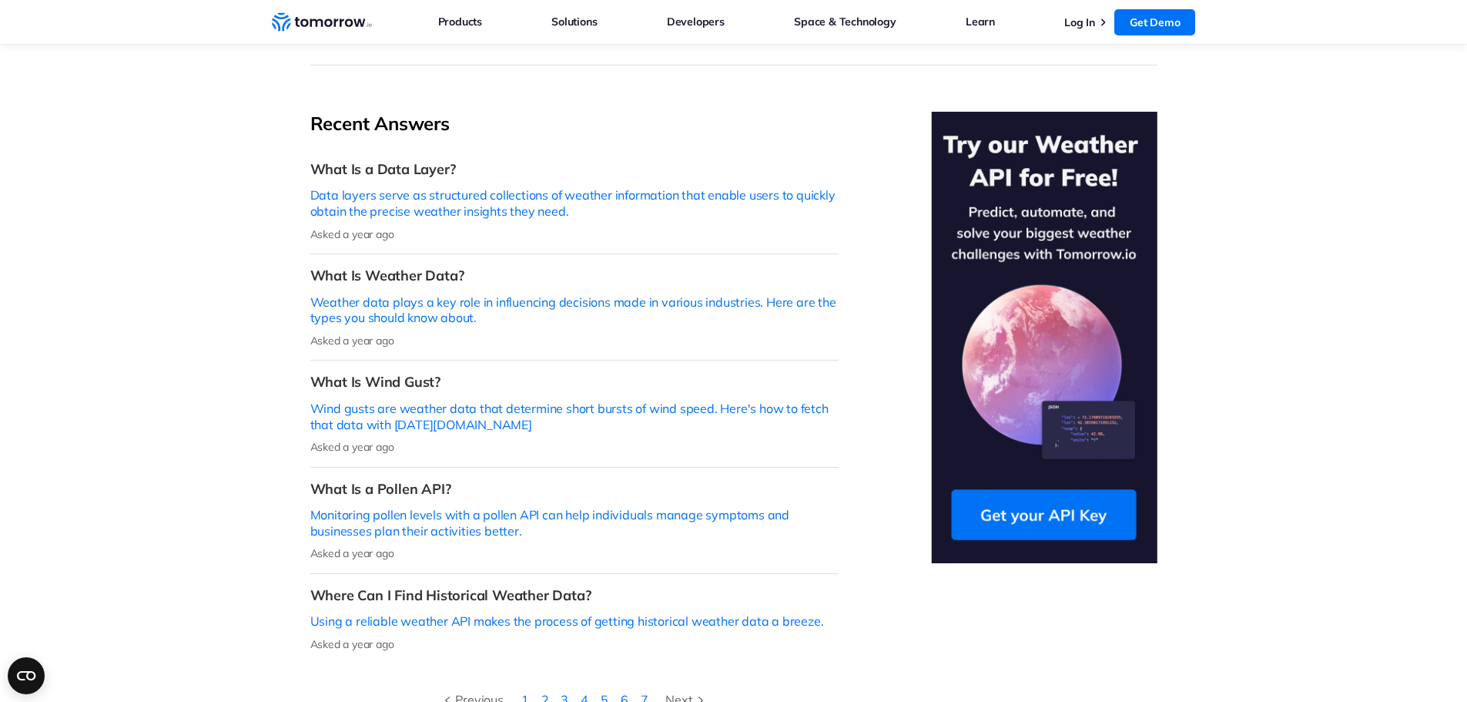
scroll to position [154, 0]
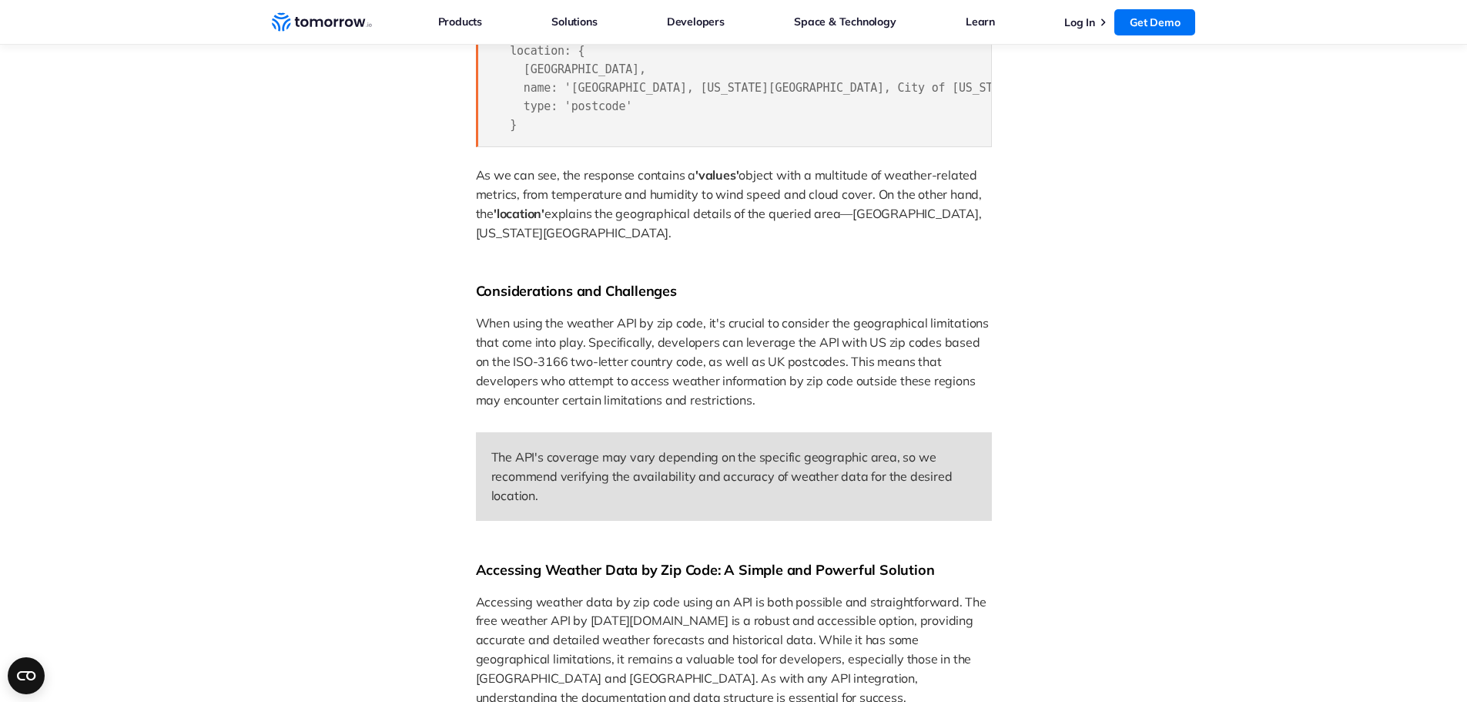
scroll to position [2387, 0]
